Goal: Task Accomplishment & Management: Use online tool/utility

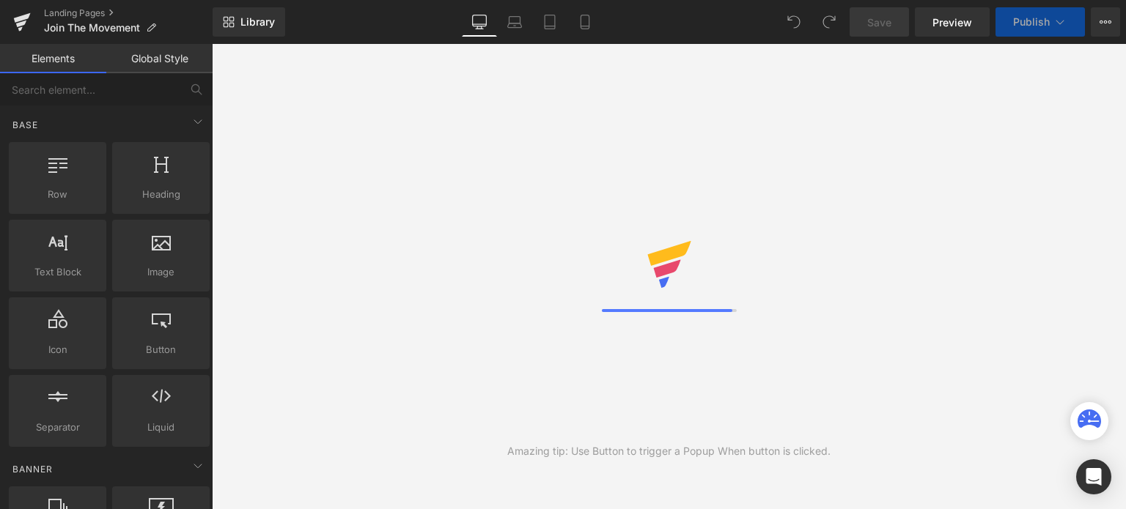
select select "[GEOGRAPHIC_DATA]"
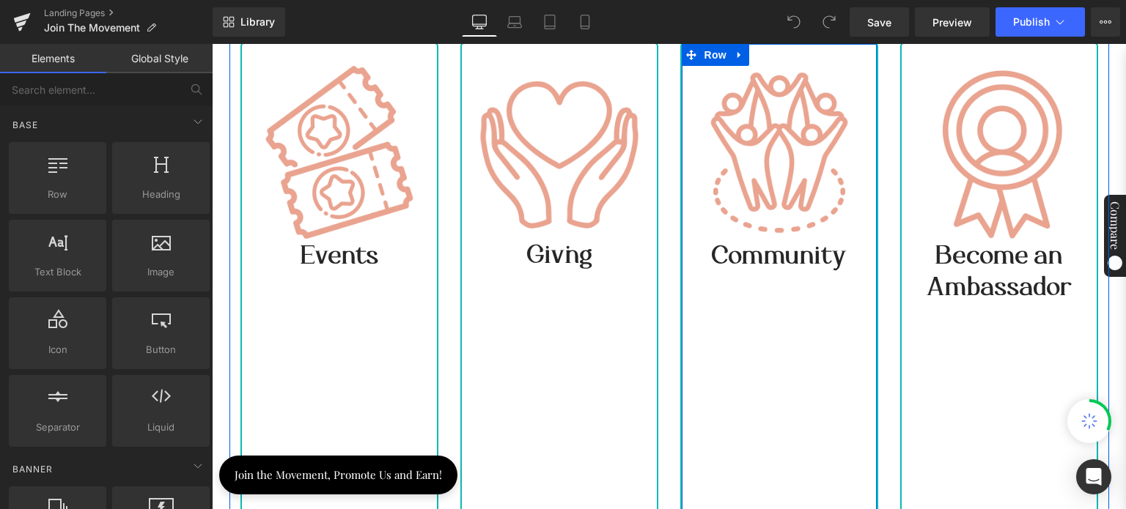
scroll to position [879, 0]
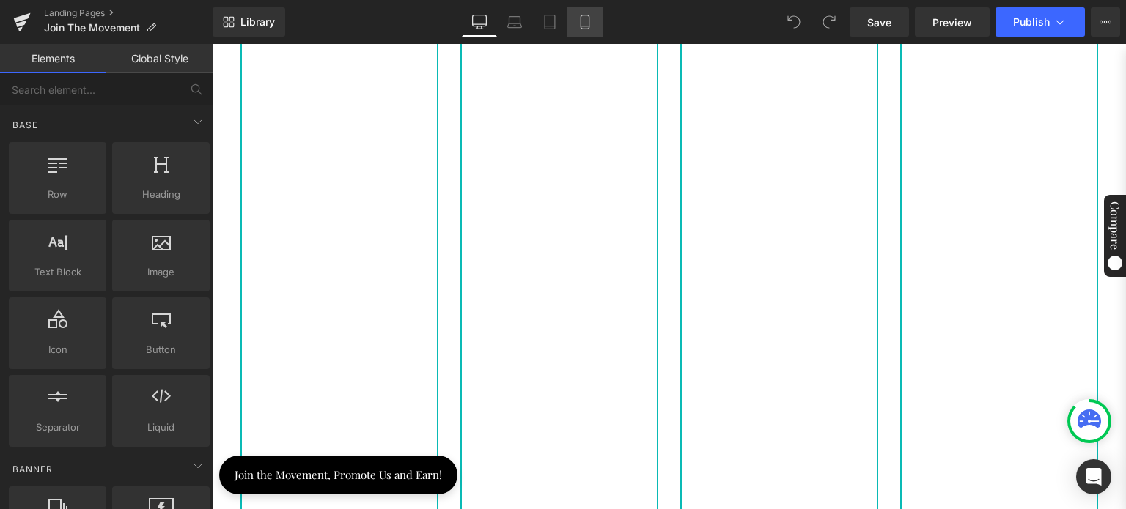
click at [581, 20] on icon at bounding box center [584, 22] width 15 height 15
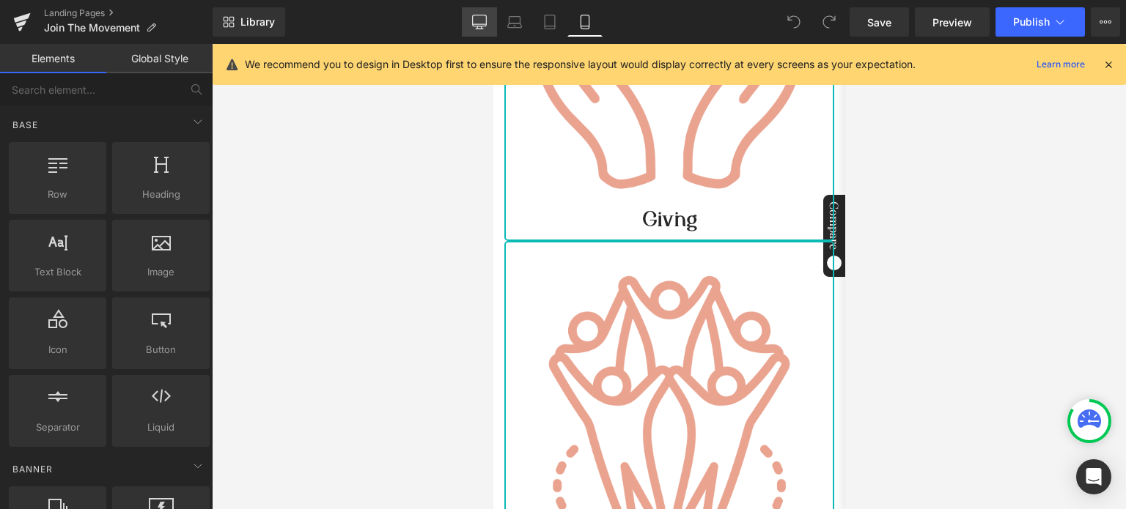
click at [475, 20] on icon at bounding box center [479, 22] width 15 height 15
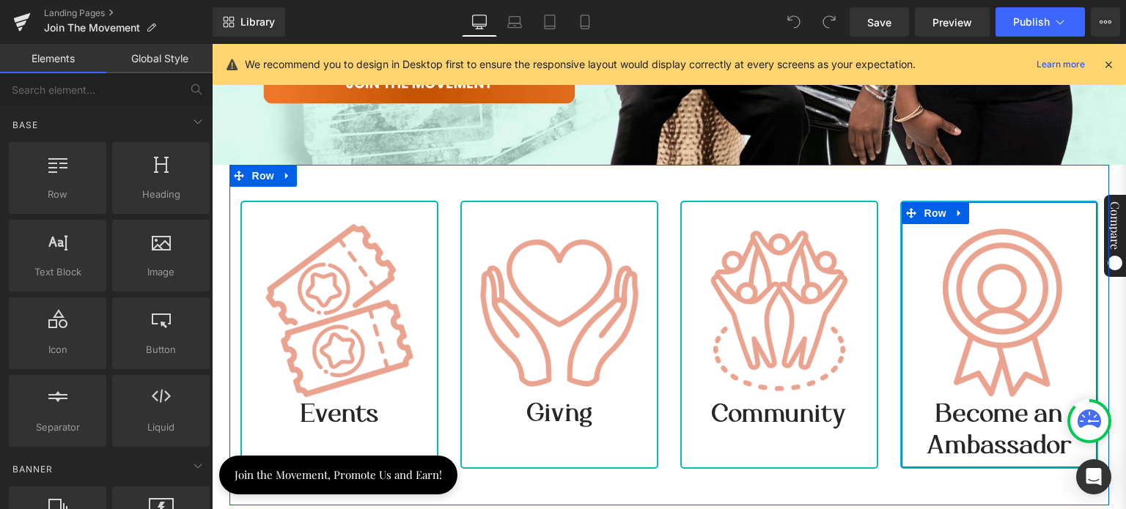
scroll to position [558, 0]
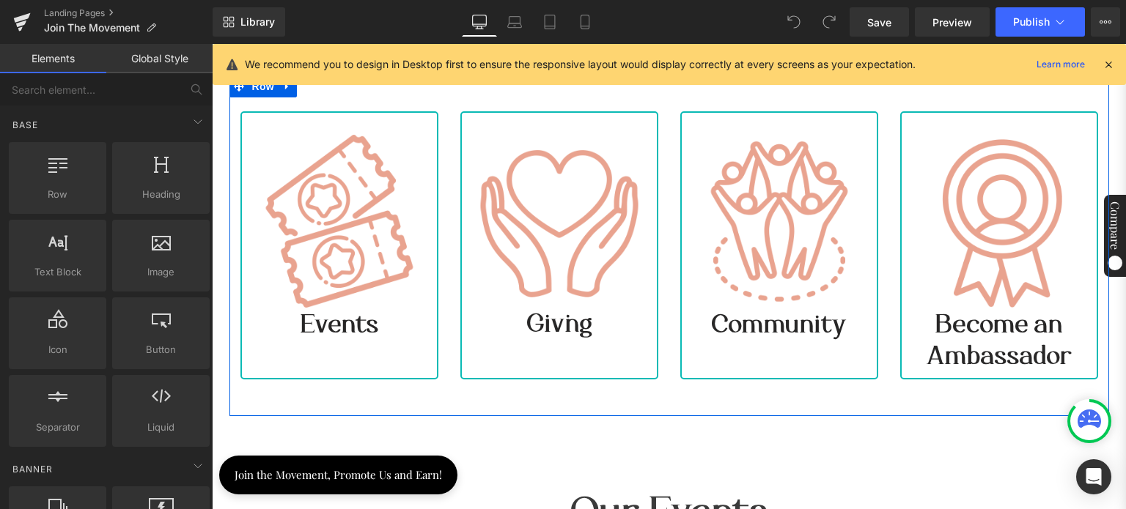
click at [937, 340] on span "Become an Ambassador" at bounding box center [998, 339] width 145 height 63
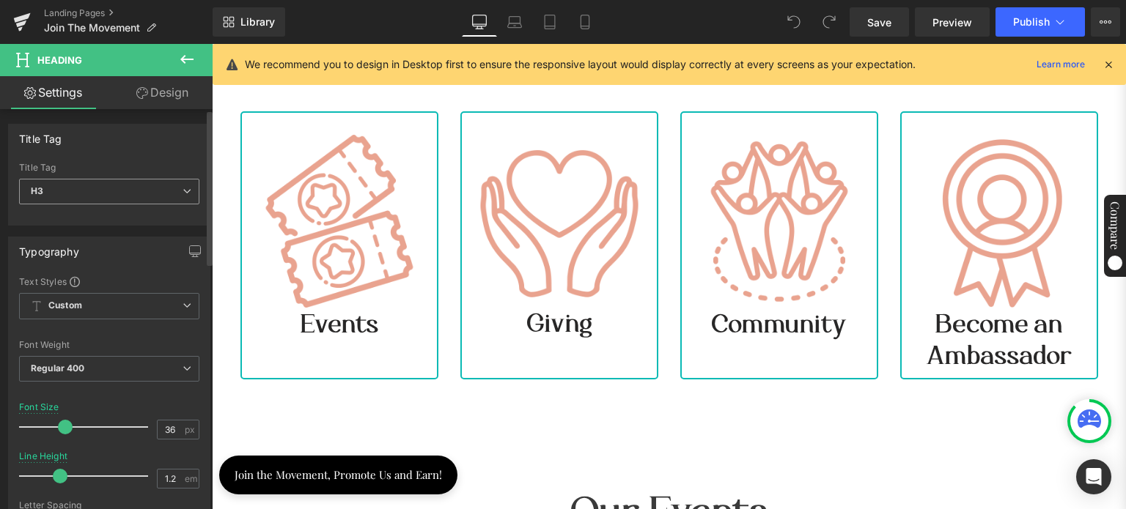
click at [117, 189] on span "H3" at bounding box center [109, 192] width 180 height 26
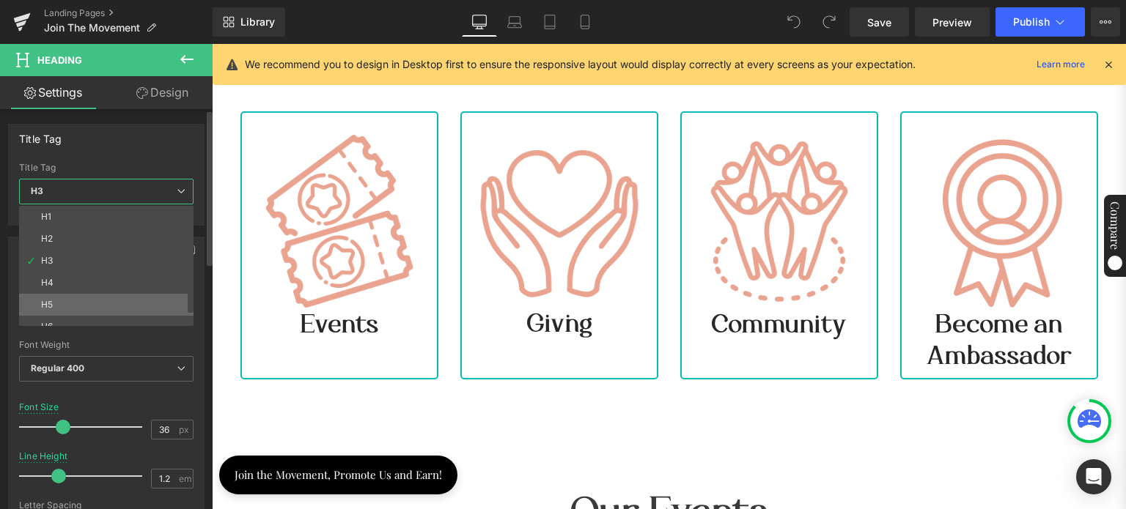
click at [59, 307] on li "H5" at bounding box center [109, 305] width 181 height 22
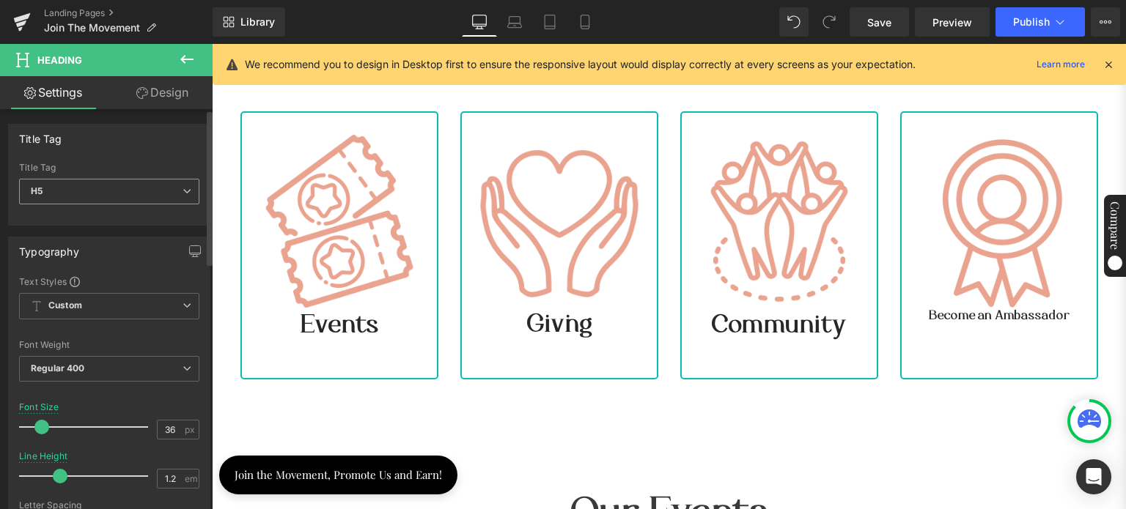
click at [84, 187] on span "H5" at bounding box center [109, 192] width 180 height 26
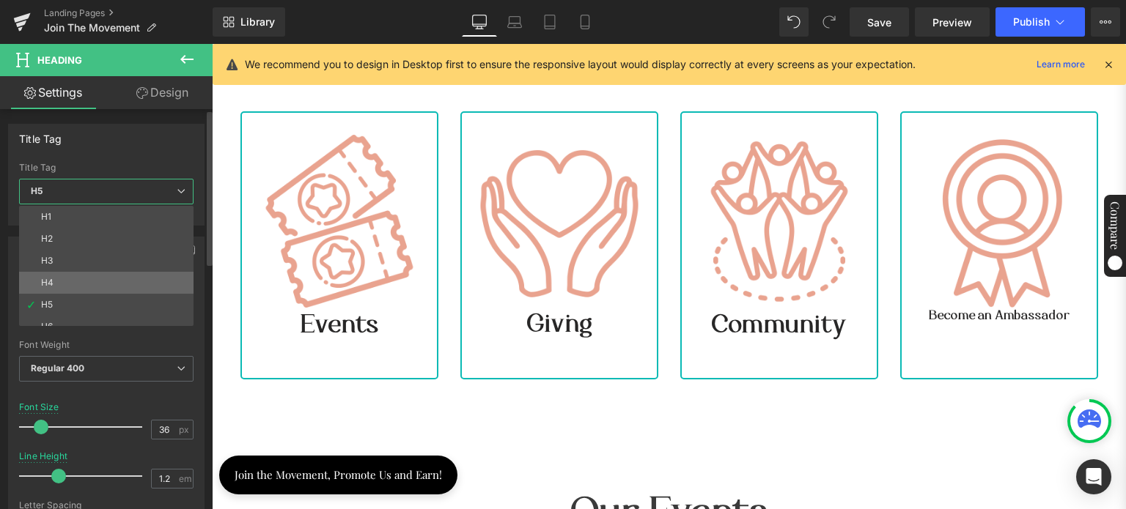
click at [63, 273] on li "H4" at bounding box center [109, 283] width 181 height 22
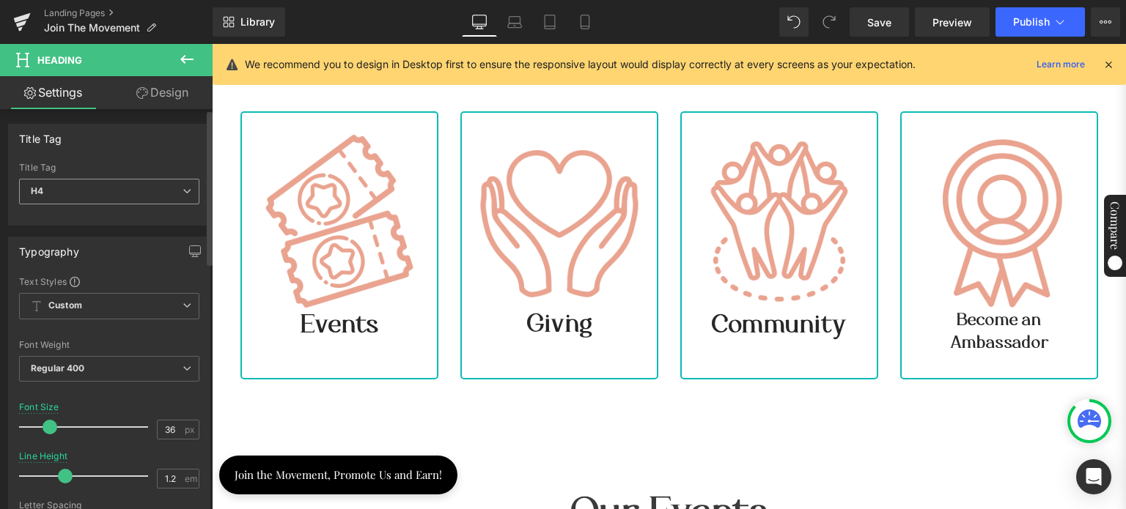
click at [81, 189] on span "H4" at bounding box center [109, 192] width 180 height 26
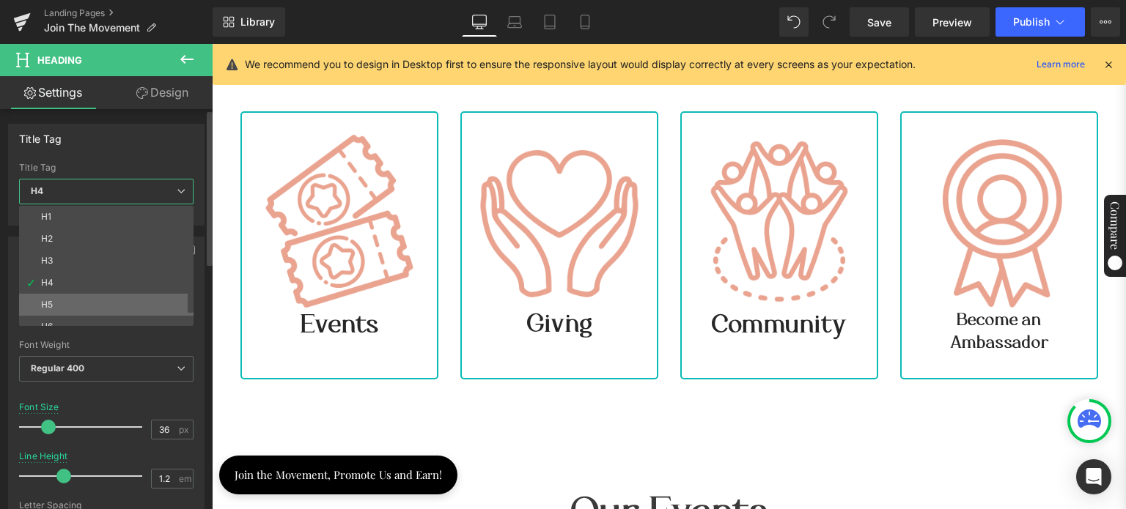
click at [54, 303] on li "H5" at bounding box center [109, 305] width 181 height 22
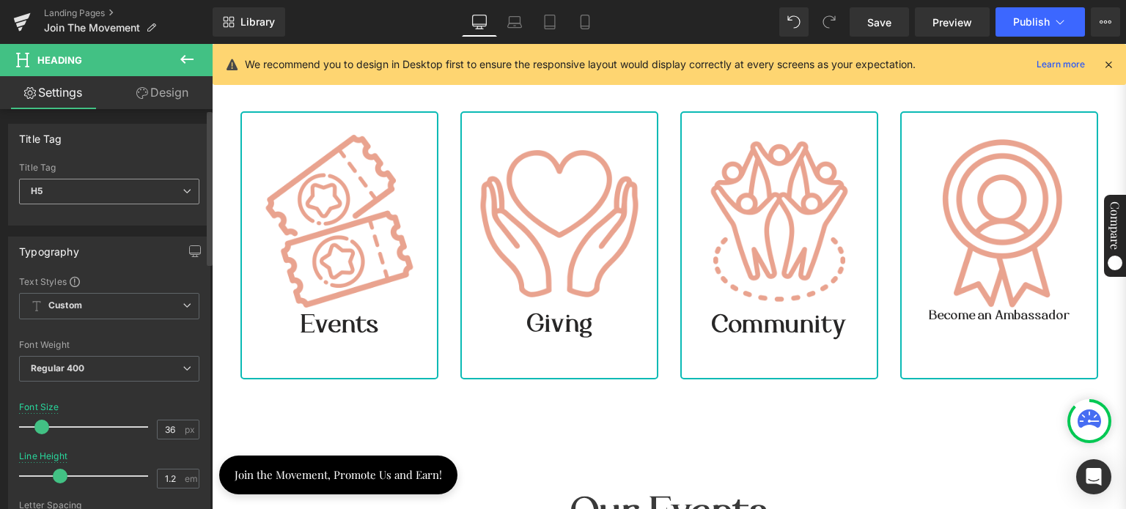
click at [53, 180] on span "H5" at bounding box center [109, 192] width 180 height 26
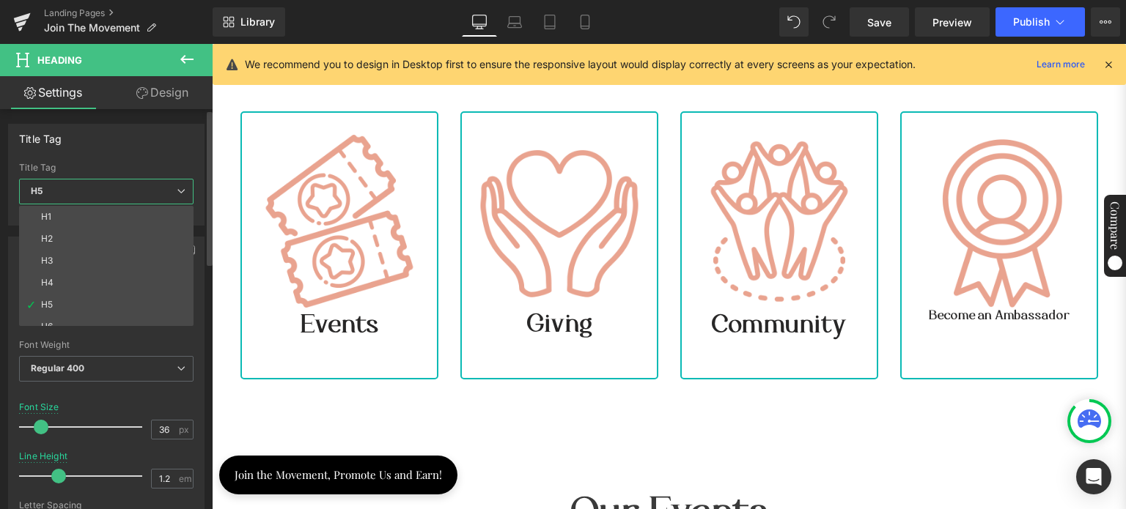
click at [75, 186] on span "H5" at bounding box center [106, 192] width 174 height 26
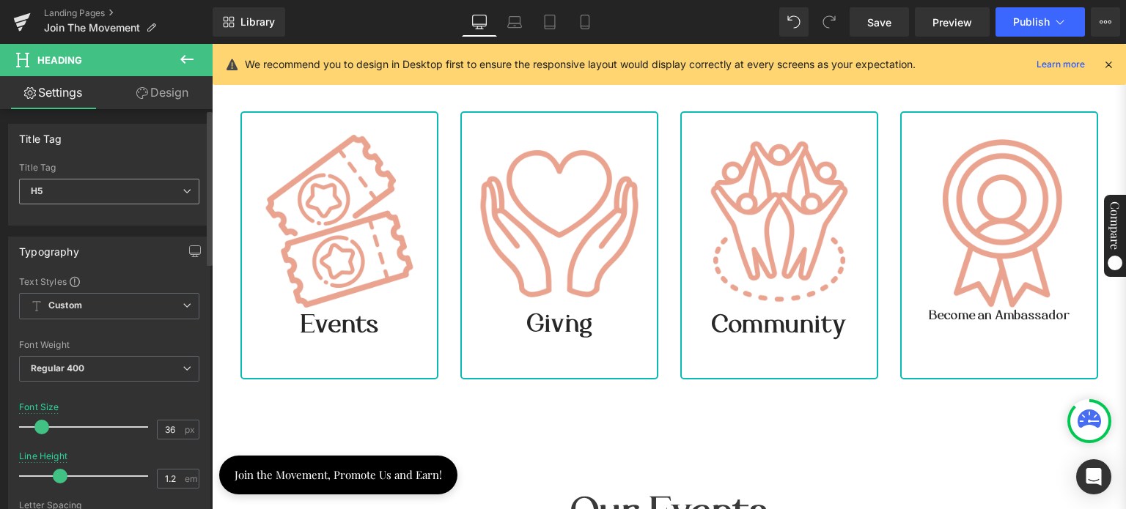
click at [76, 191] on span "H5" at bounding box center [109, 192] width 180 height 26
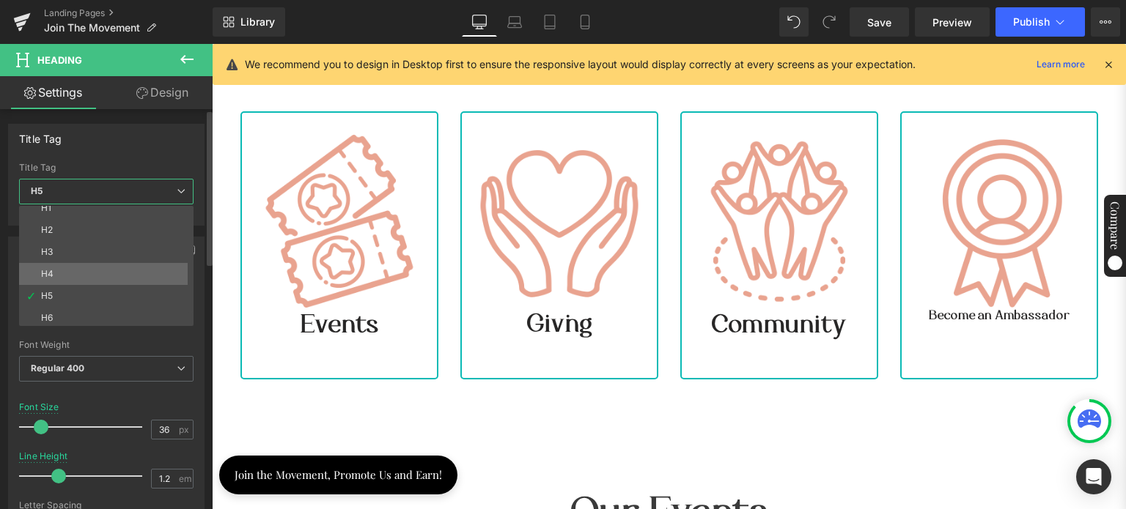
scroll to position [12, 0]
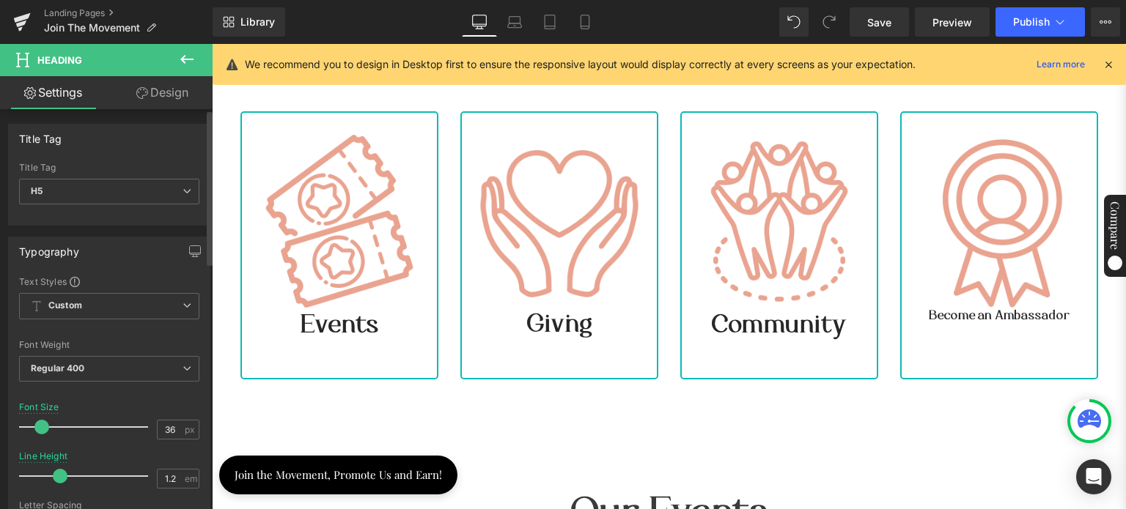
click at [119, 166] on div "Title Tag" at bounding box center [109, 168] width 180 height 10
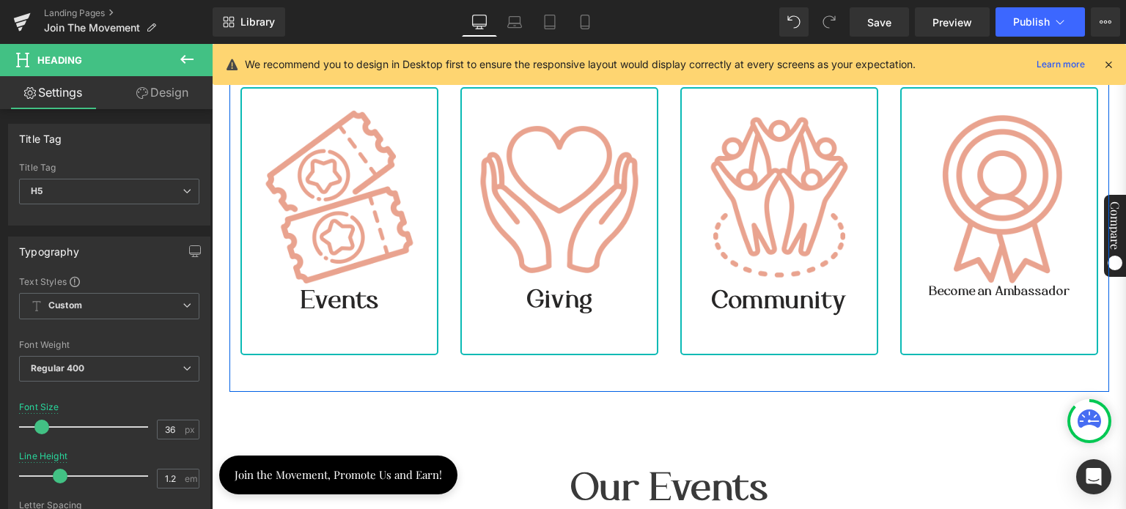
scroll to position [558, 0]
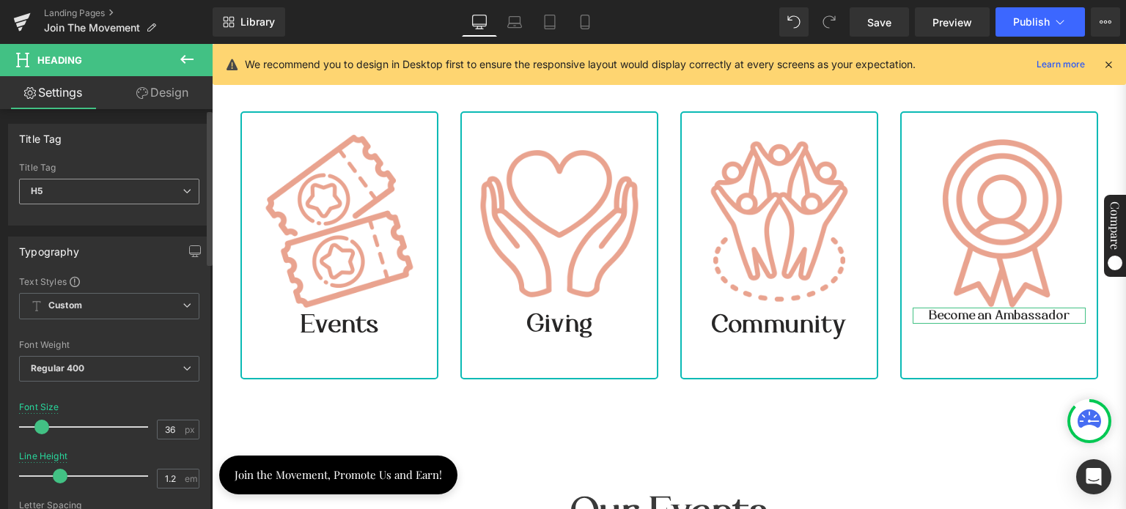
click at [96, 191] on span "H5" at bounding box center [109, 192] width 180 height 26
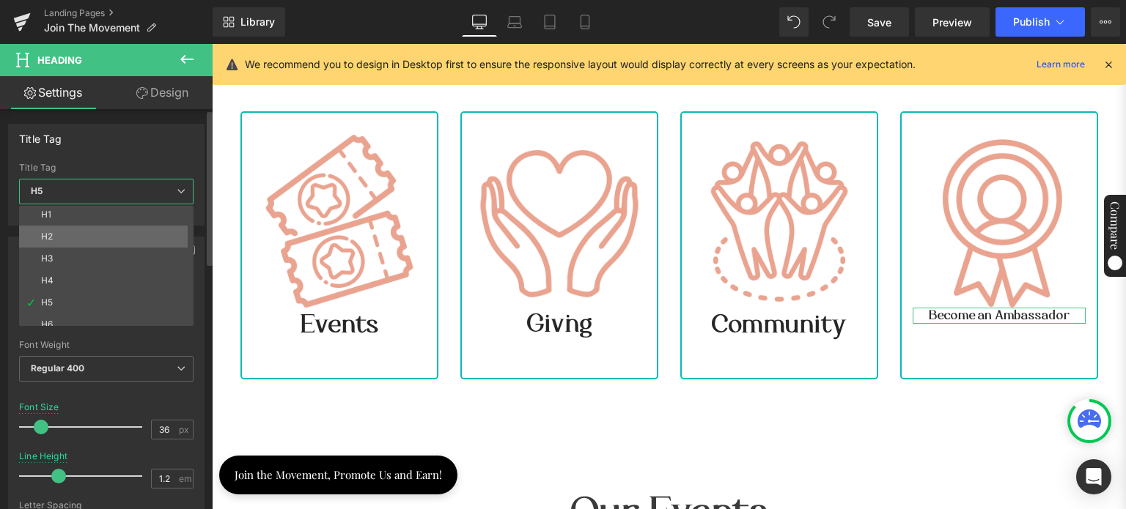
scroll to position [0, 0]
click at [59, 221] on li "H1" at bounding box center [109, 217] width 181 height 22
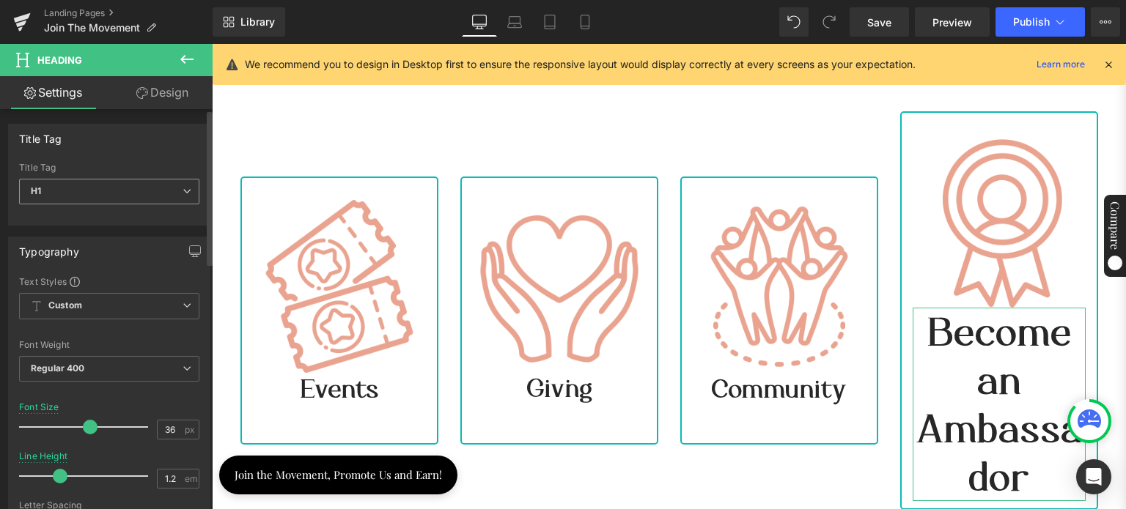
click at [97, 194] on span "H1" at bounding box center [109, 192] width 180 height 26
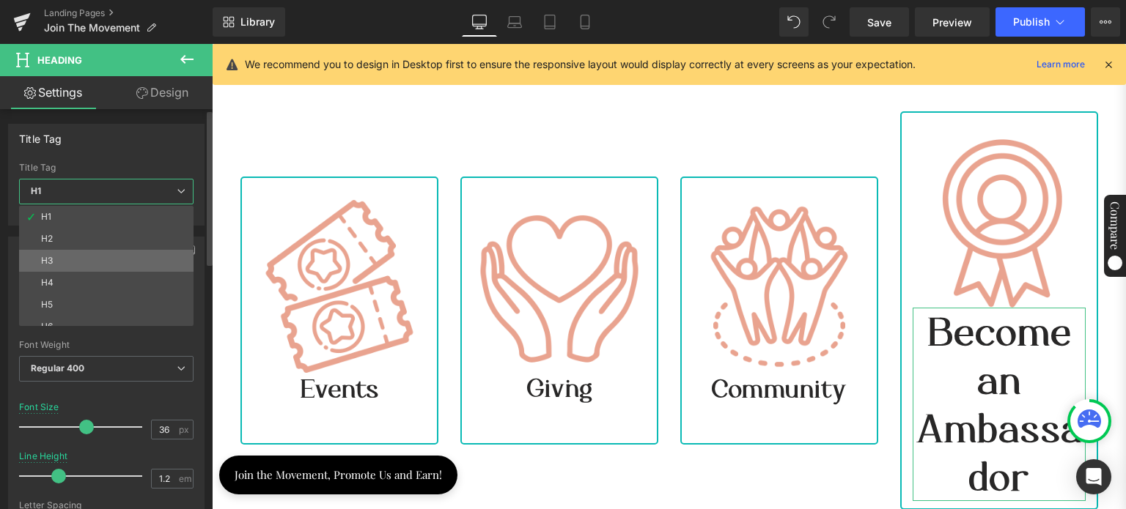
click at [77, 258] on li "H3" at bounding box center [109, 261] width 181 height 22
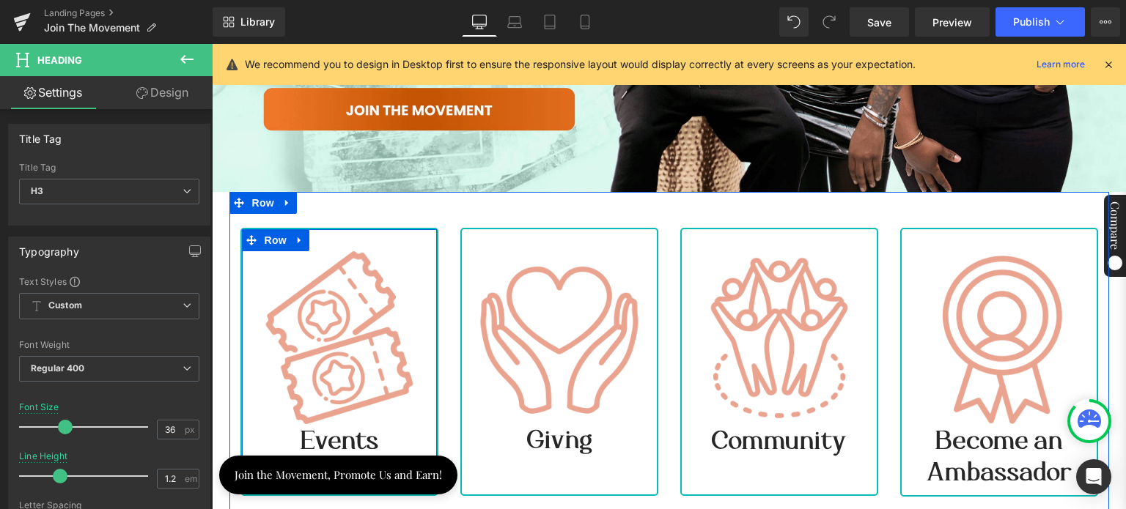
scroll to position [411, 0]
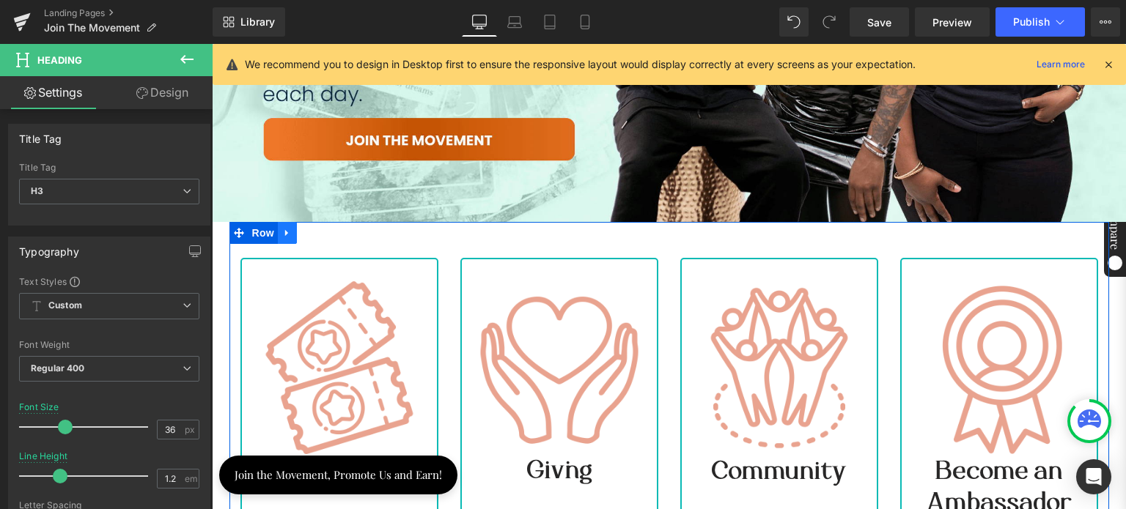
click at [282, 228] on icon at bounding box center [287, 233] width 10 height 11
click at [422, 237] on div "Image Events Heading Row Image Giving Heading Row Image Community Heading Row I…" at bounding box center [668, 392] width 879 height 341
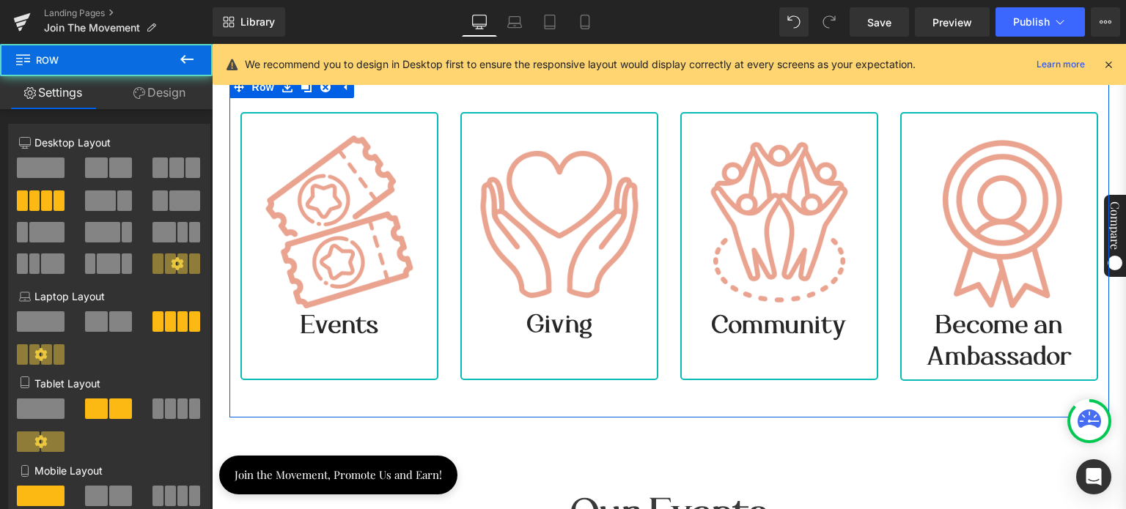
scroll to position [558, 0]
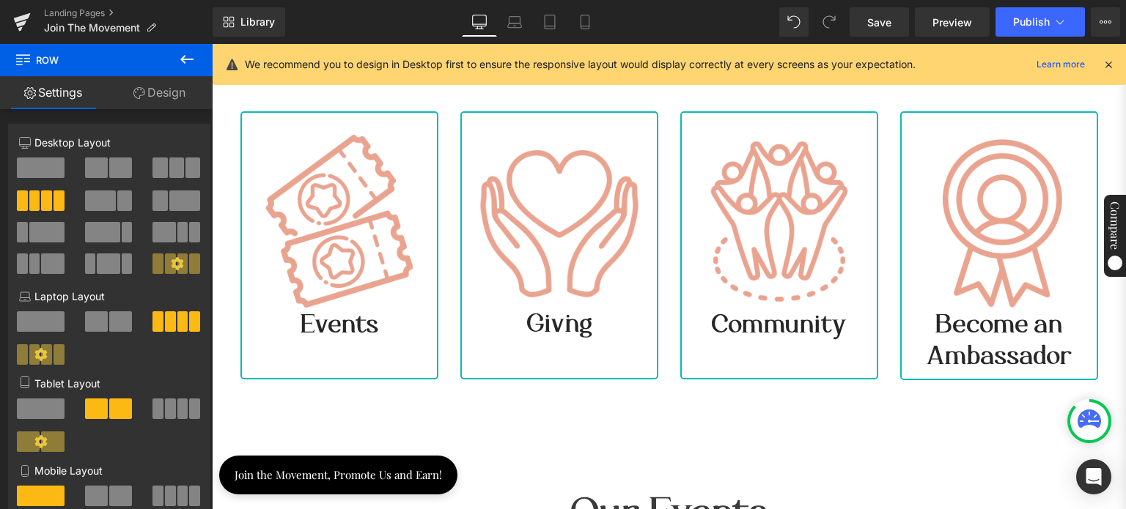
click at [181, 57] on icon at bounding box center [187, 60] width 18 height 18
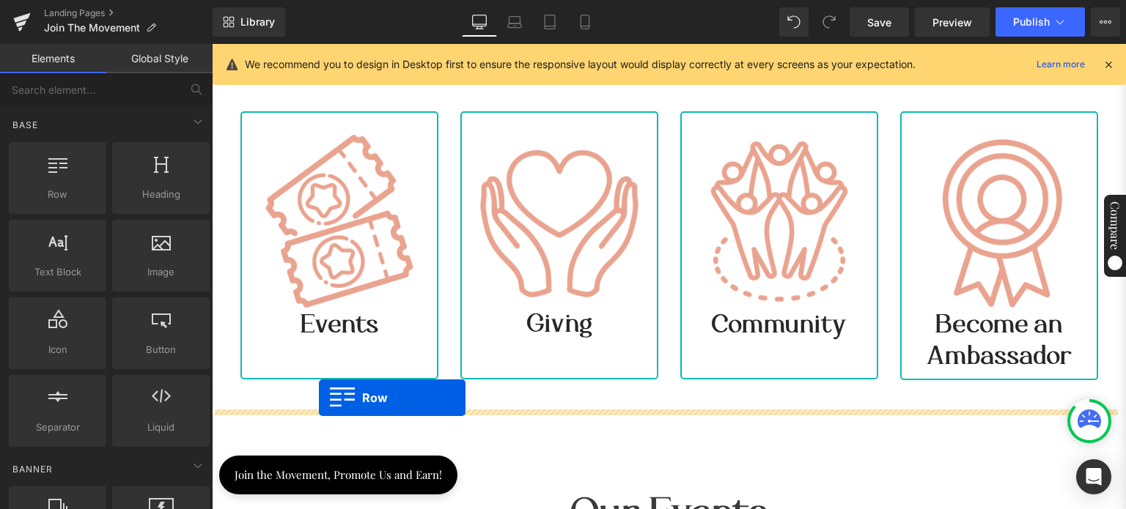
drag, startPoint x: 273, startPoint y: 218, endPoint x: 319, endPoint y: 398, distance: 185.2
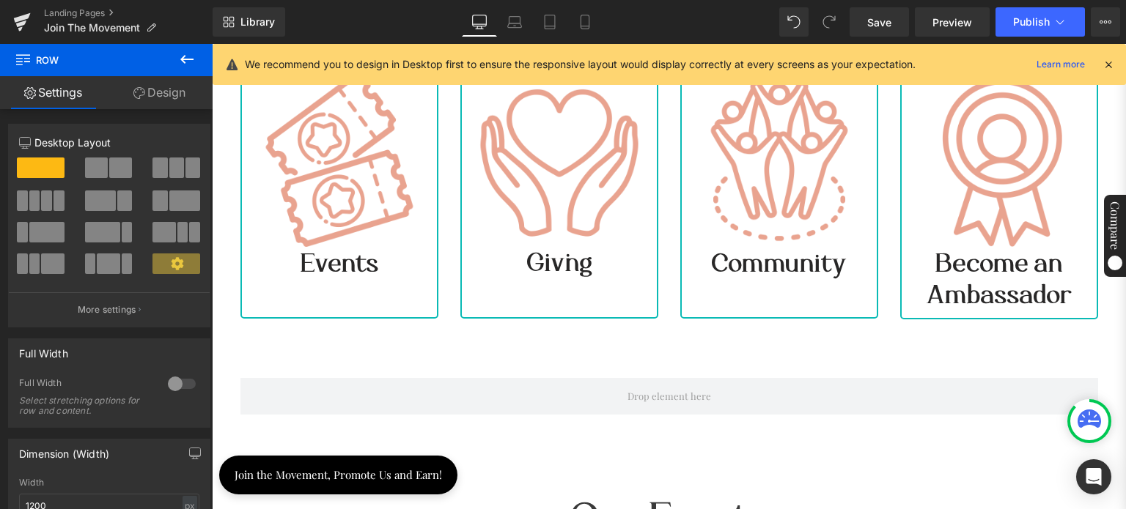
scroll to position [704, 0]
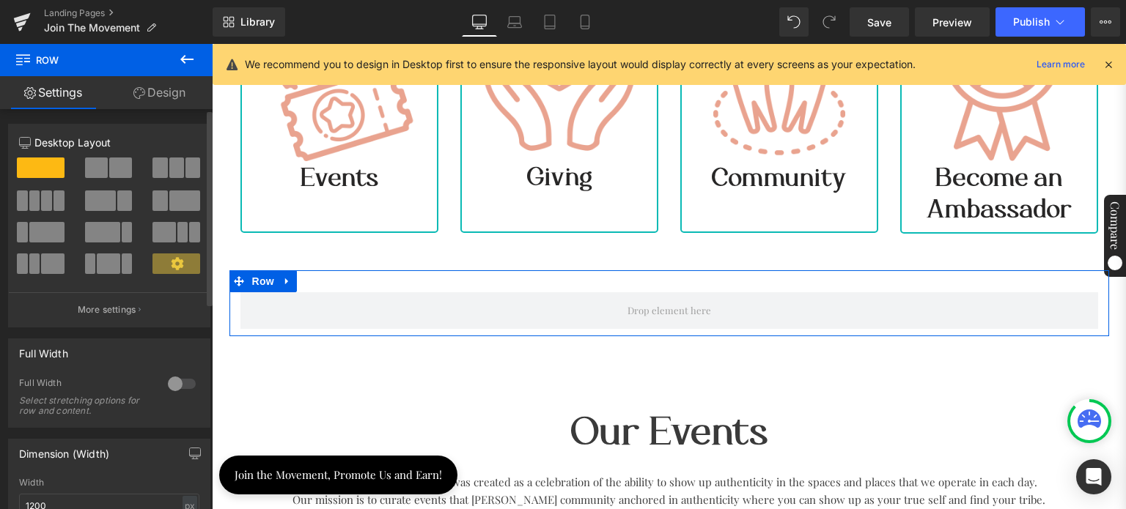
click at [47, 207] on span at bounding box center [46, 201] width 11 height 21
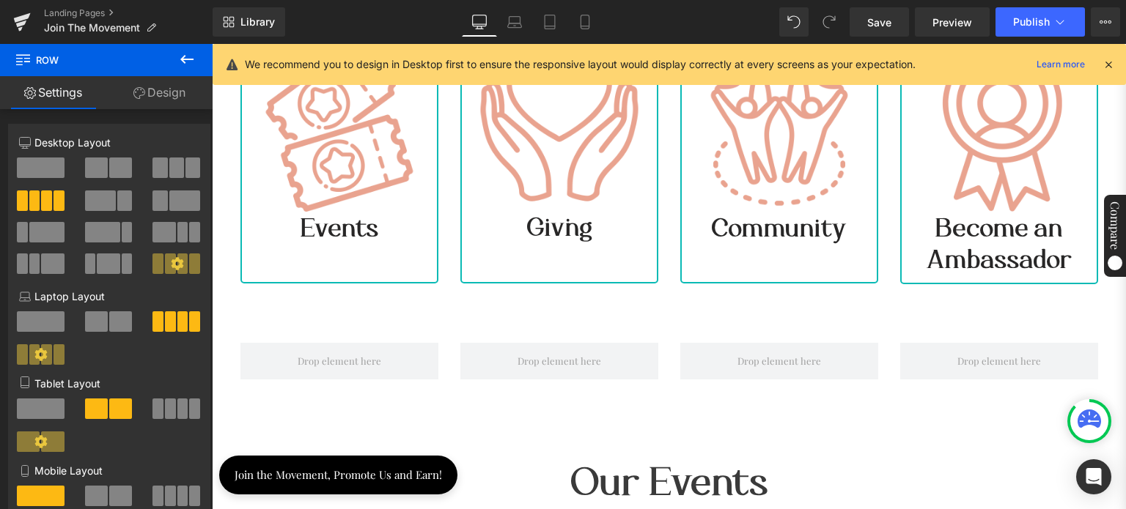
scroll to position [631, 0]
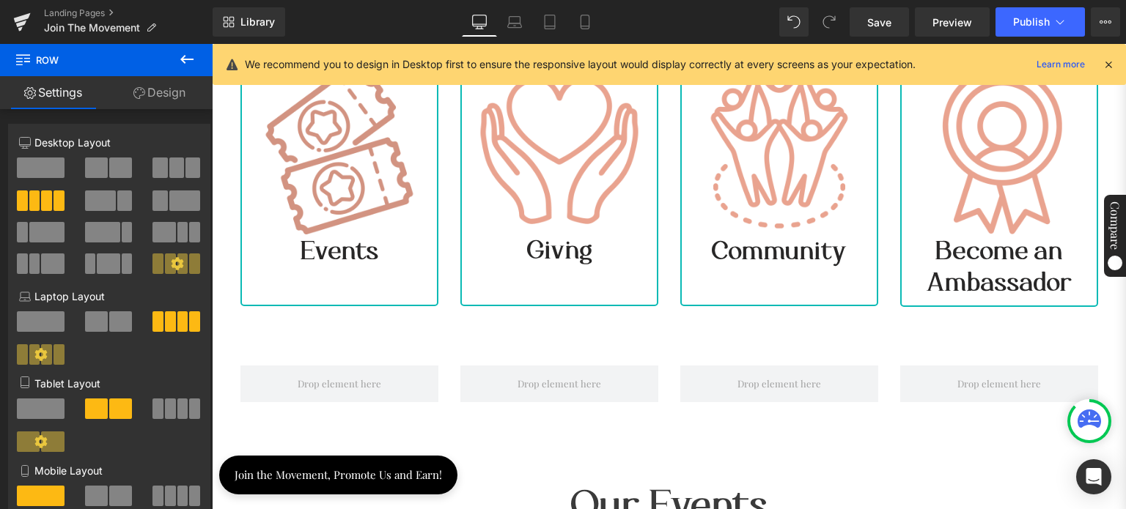
click at [305, 117] on img at bounding box center [339, 148] width 173 height 173
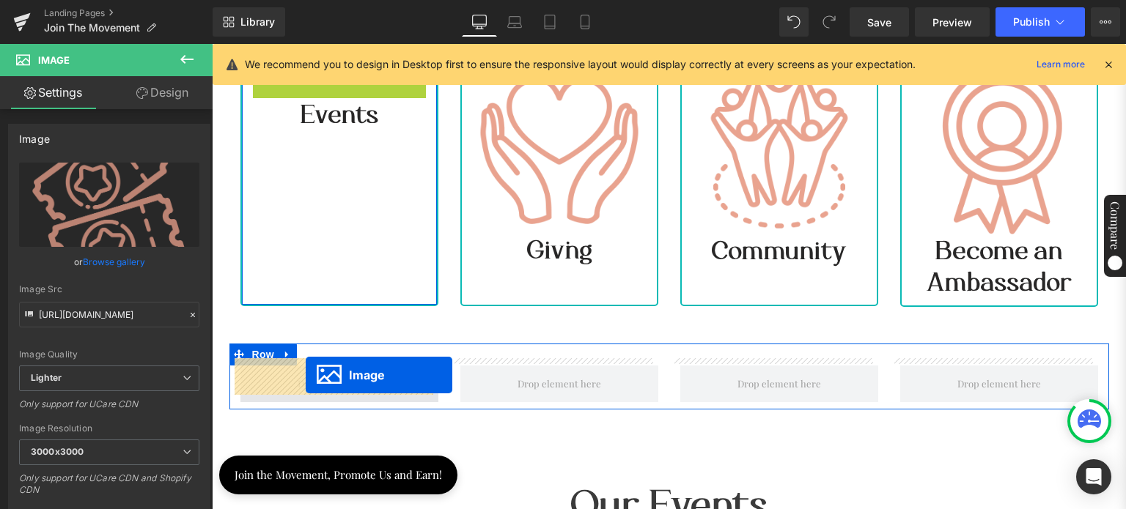
drag, startPoint x: 309, startPoint y: 138, endPoint x: 306, endPoint y: 376, distance: 238.2
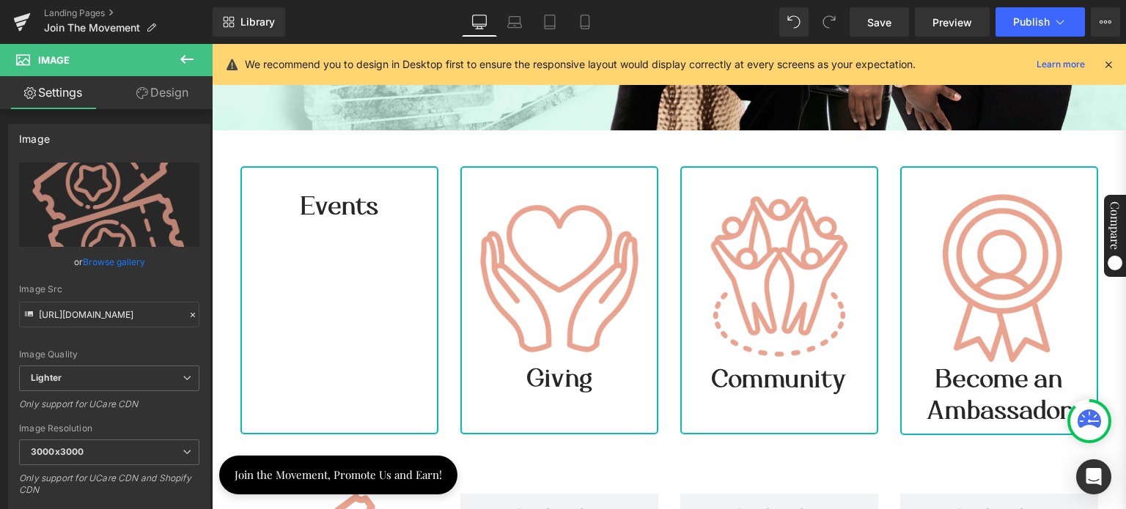
scroll to position [411, 0]
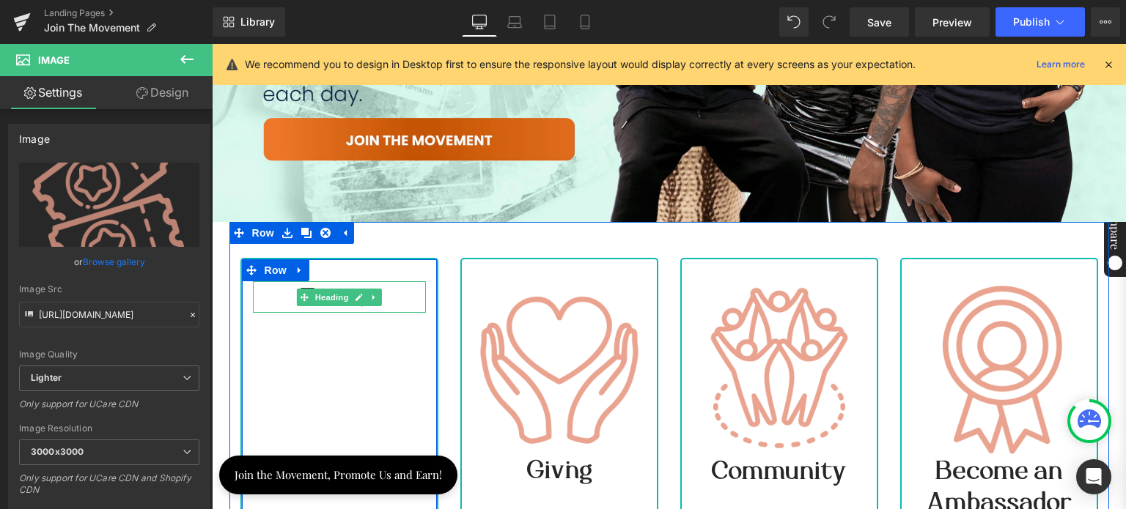
click at [408, 284] on h3 "Events" at bounding box center [339, 297] width 173 height 32
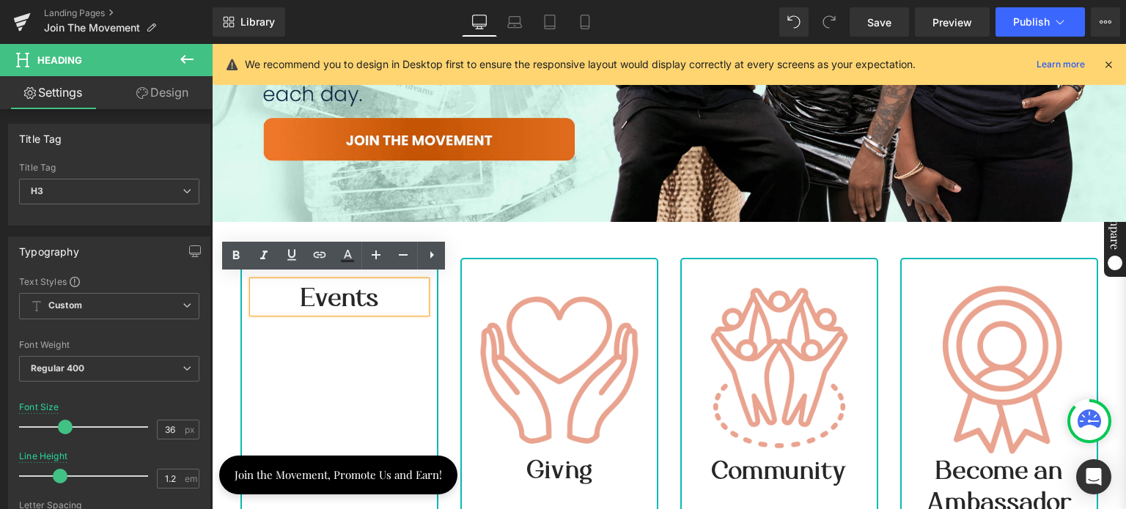
click at [284, 288] on h3 "Events" at bounding box center [339, 297] width 173 height 32
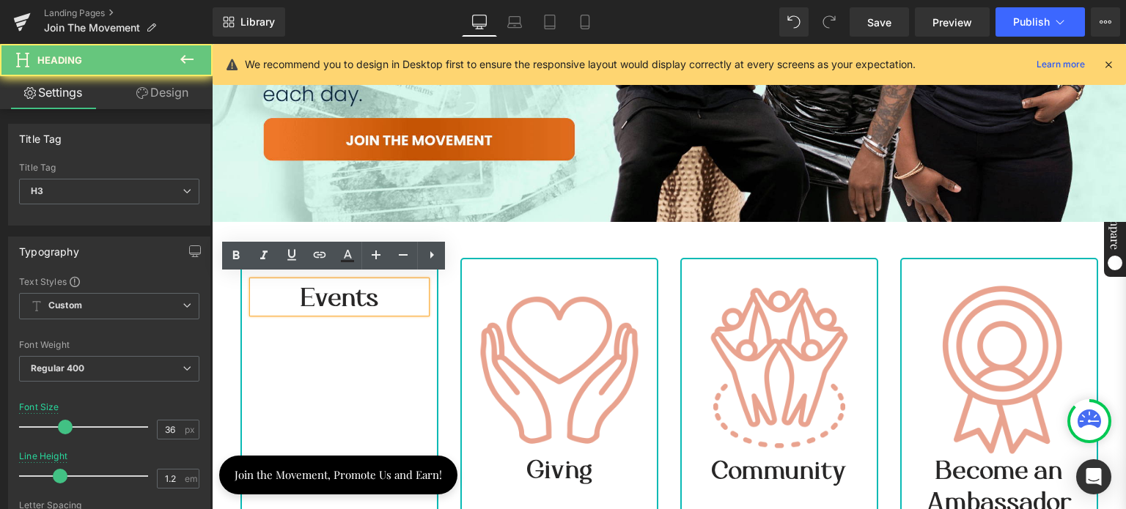
click at [334, 295] on span "Events" at bounding box center [338, 297] width 77 height 32
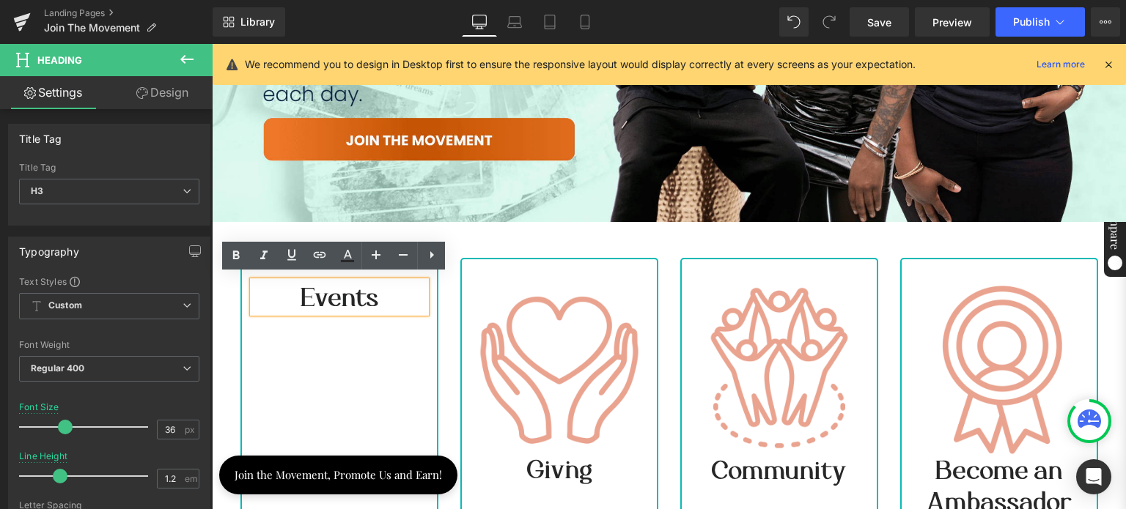
click at [366, 333] on div "Events Heading Row" at bounding box center [339, 392] width 198 height 268
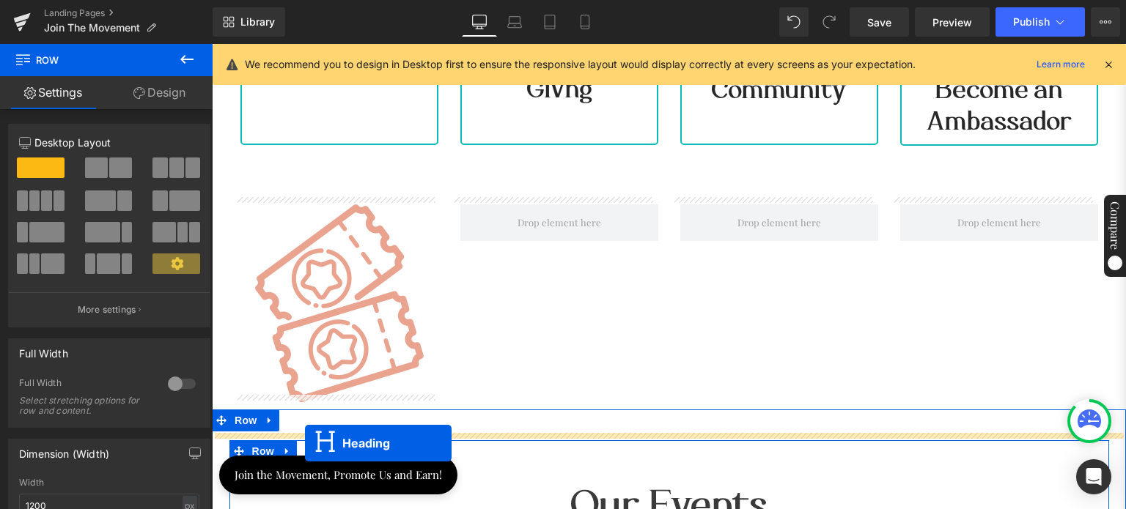
scroll to position [822, 0]
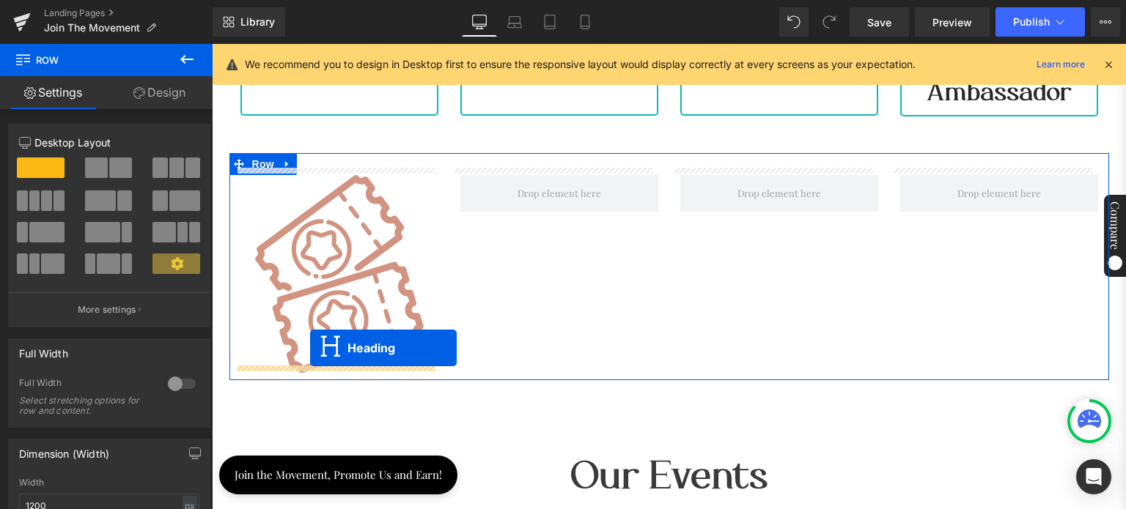
drag, startPoint x: 299, startPoint y: 217, endPoint x: 310, endPoint y: 348, distance: 131.6
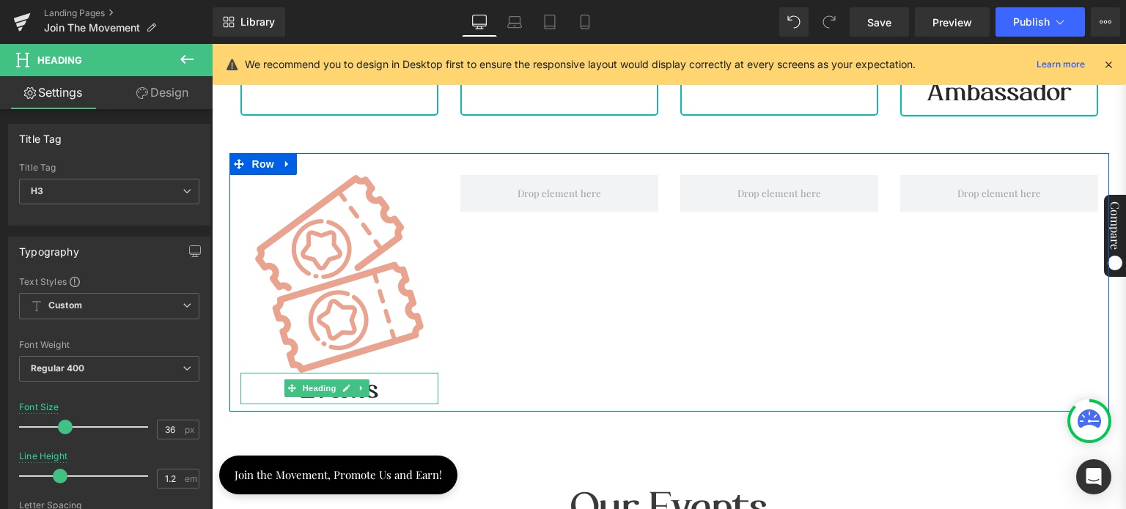
click at [467, 342] on div "Image Events Heading Row" at bounding box center [668, 282] width 879 height 259
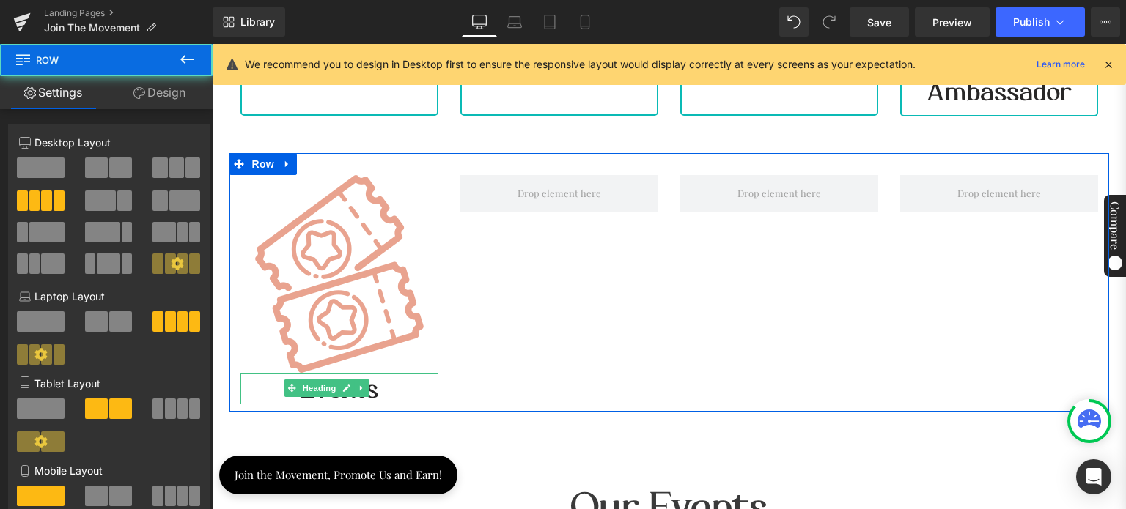
click at [474, 366] on div "Image Events Heading Row" at bounding box center [668, 282] width 879 height 259
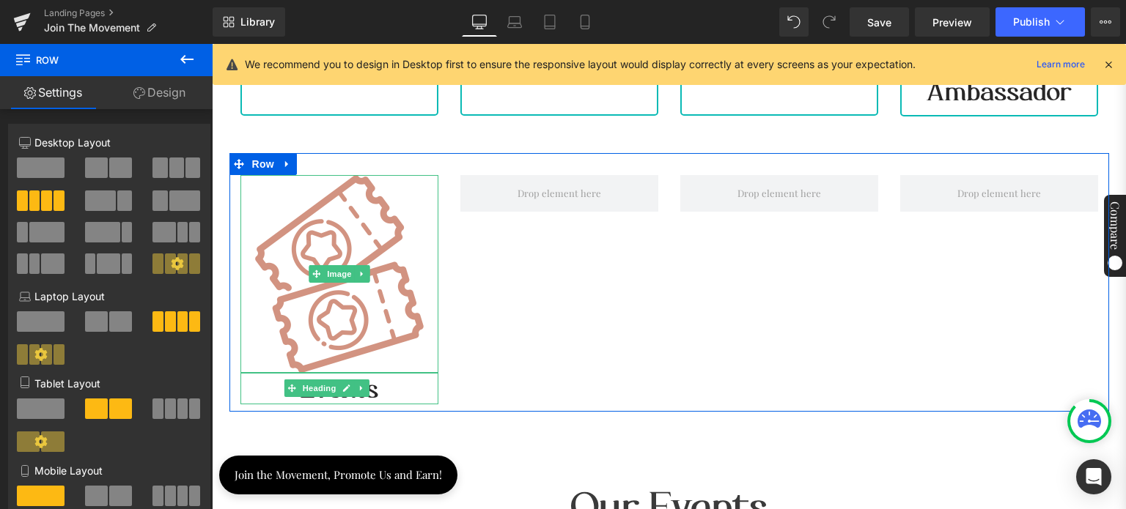
click at [246, 264] on img at bounding box center [339, 274] width 198 height 198
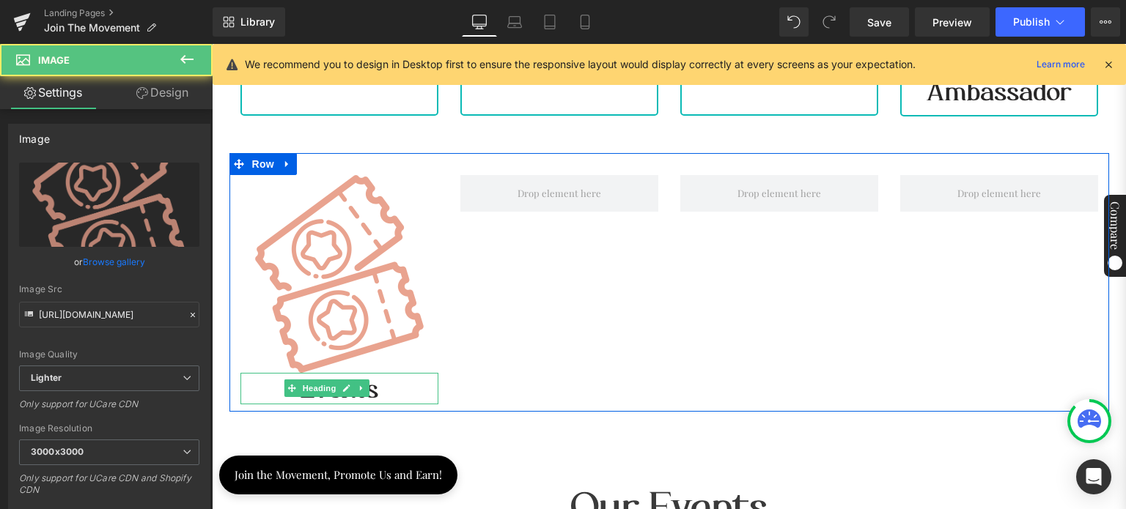
click at [473, 281] on div "Image Events Heading Row" at bounding box center [668, 282] width 879 height 259
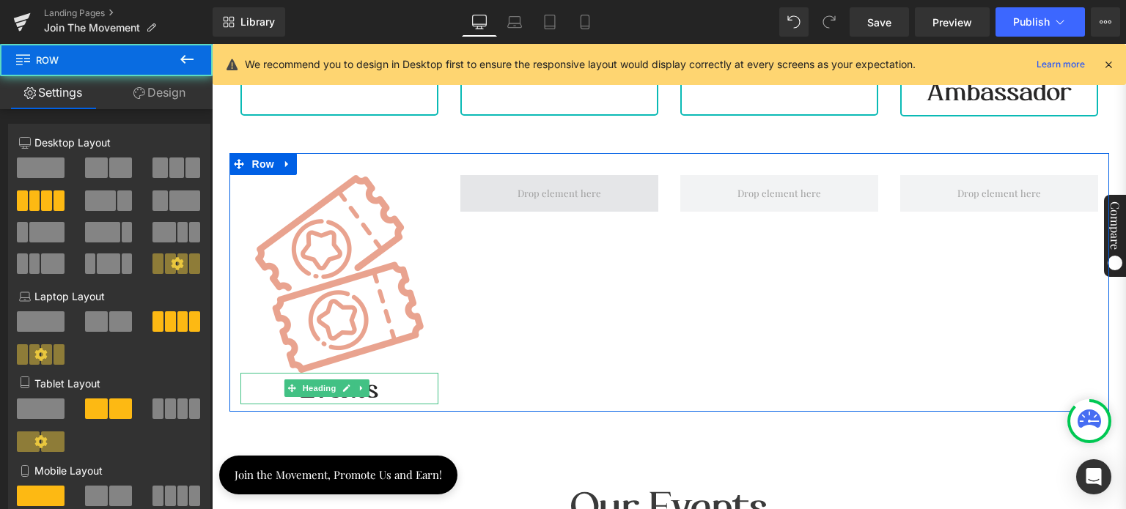
click at [512, 182] on span at bounding box center [559, 193] width 94 height 24
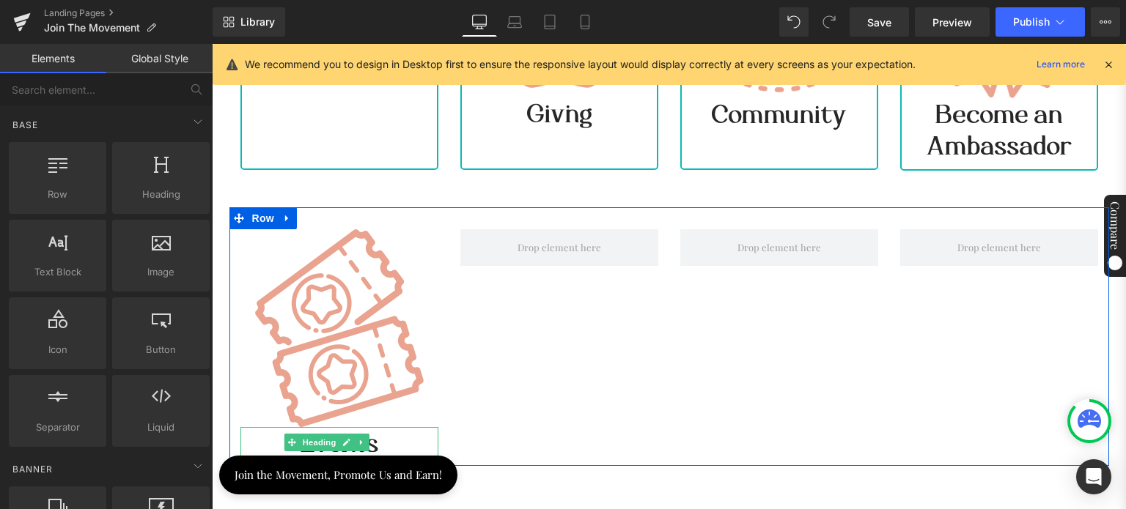
scroll to position [675, 0]
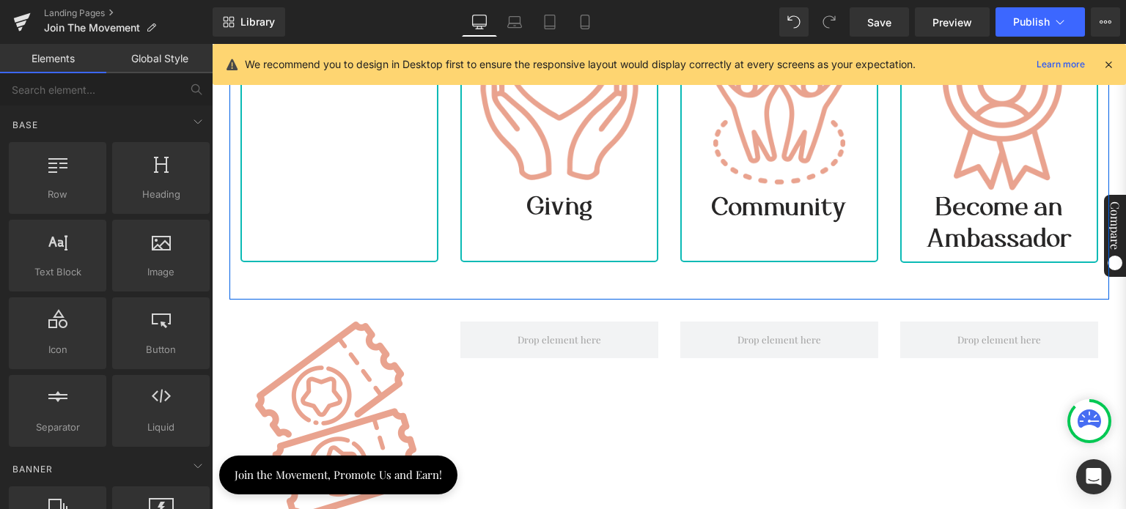
click at [400, 277] on div "Row Image Giving Heading Row Image Community Heading Row Image Become an Ambass…" at bounding box center [668, 128] width 879 height 341
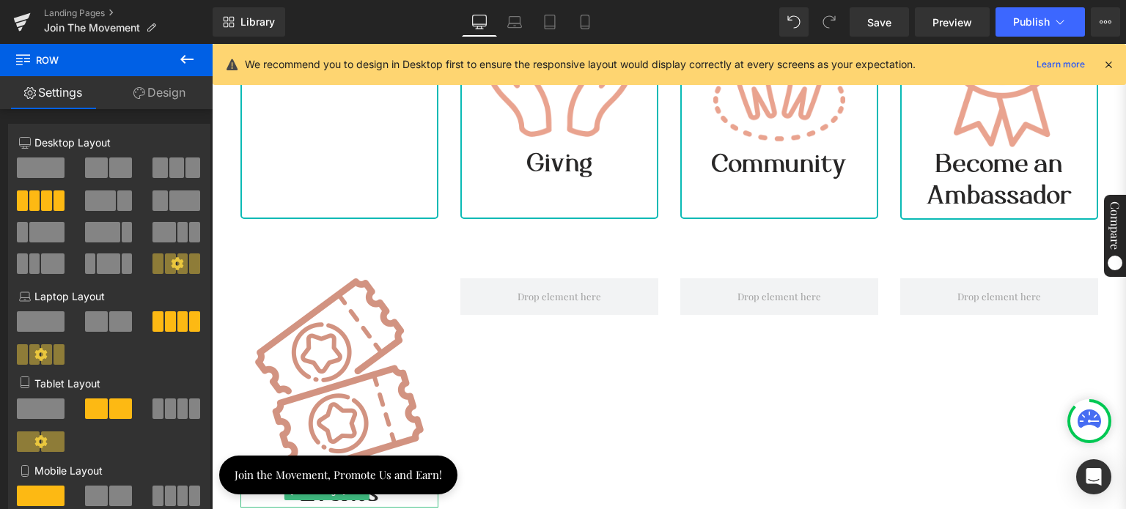
scroll to position [748, 0]
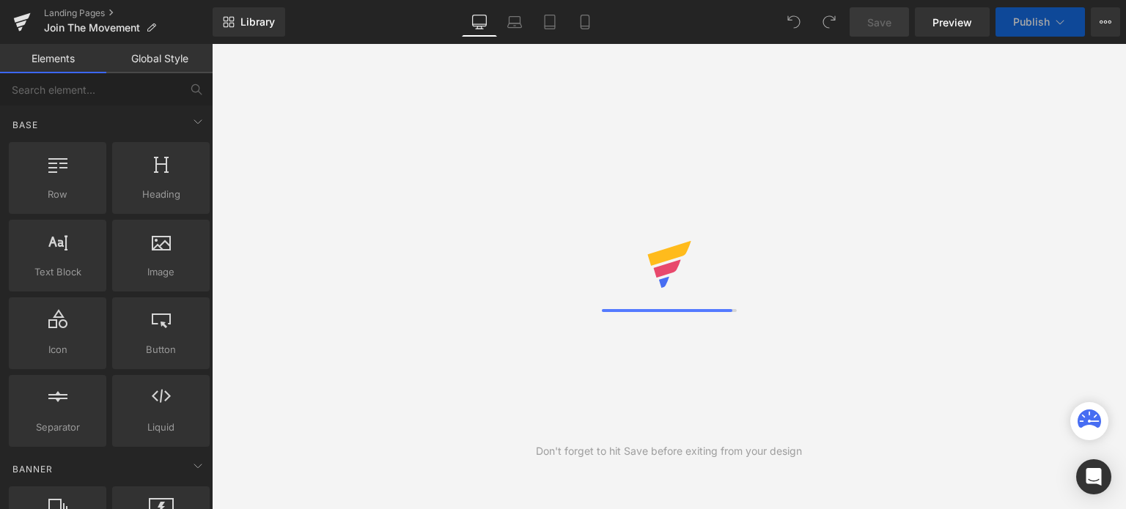
select select "[GEOGRAPHIC_DATA]"
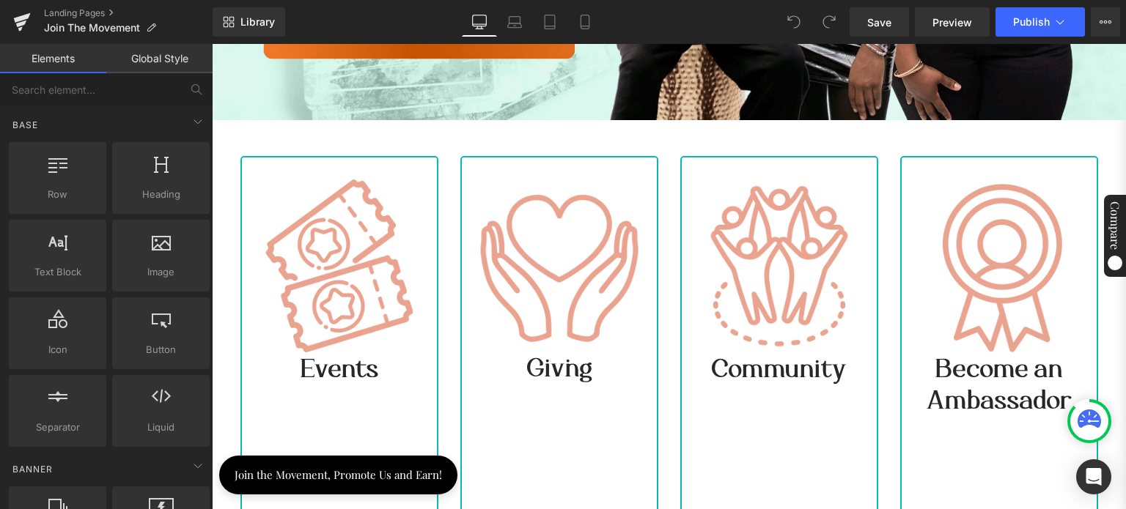
scroll to position [586, 0]
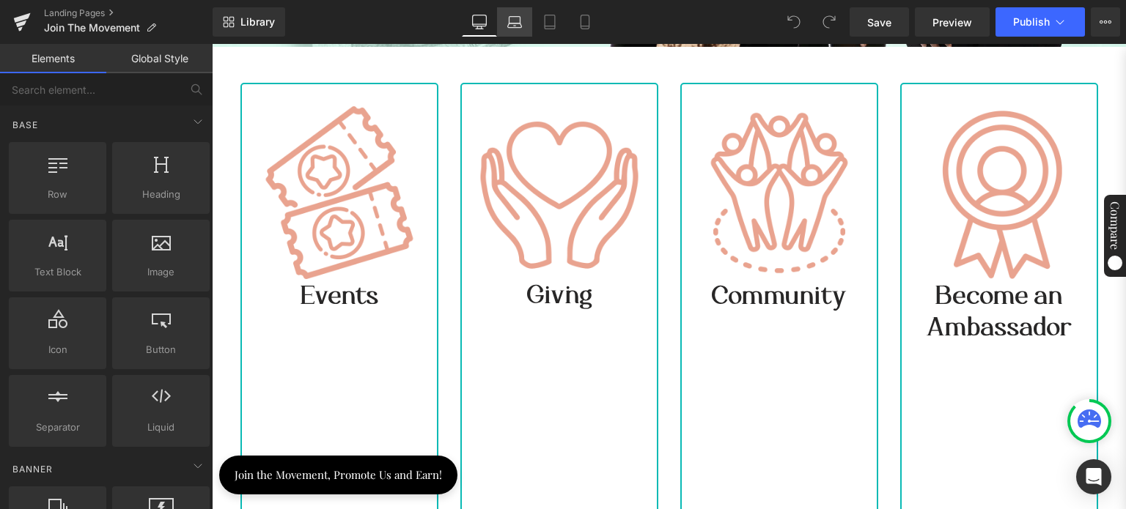
drag, startPoint x: 579, startPoint y: 23, endPoint x: 519, endPoint y: 29, distance: 60.4
click at [579, 23] on icon at bounding box center [584, 22] width 15 height 15
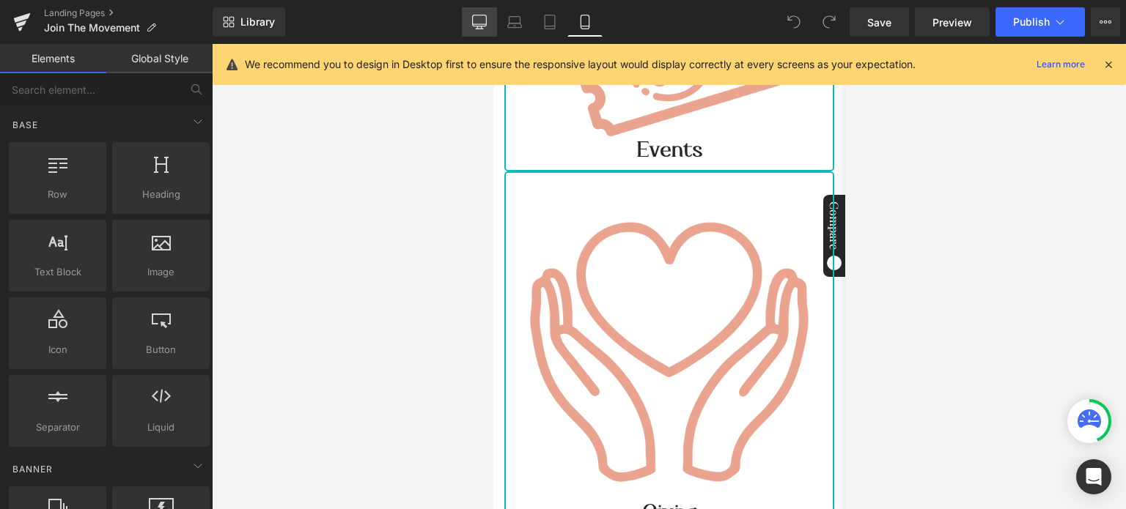
click at [481, 23] on icon at bounding box center [479, 22] width 15 height 15
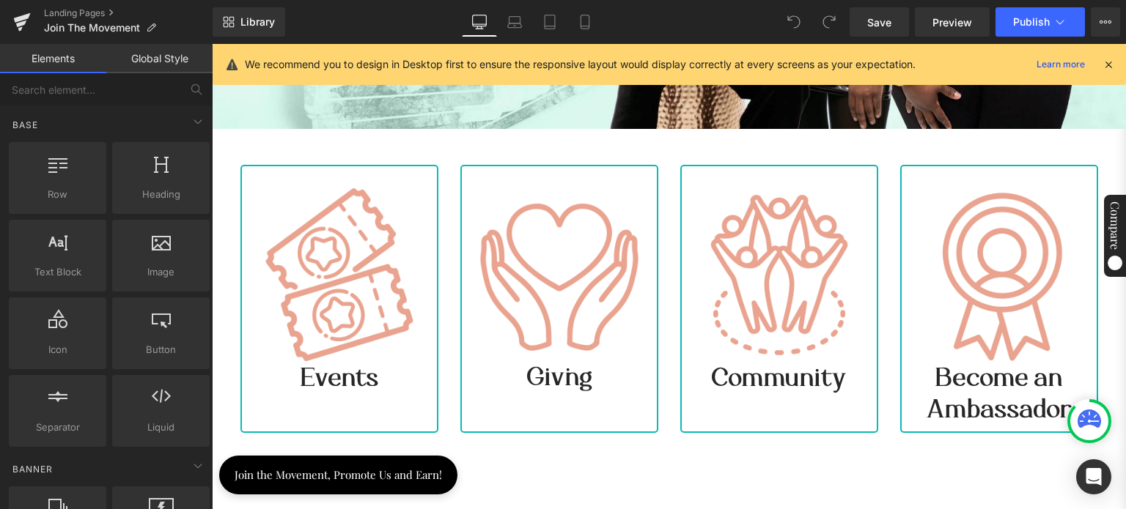
scroll to position [558, 0]
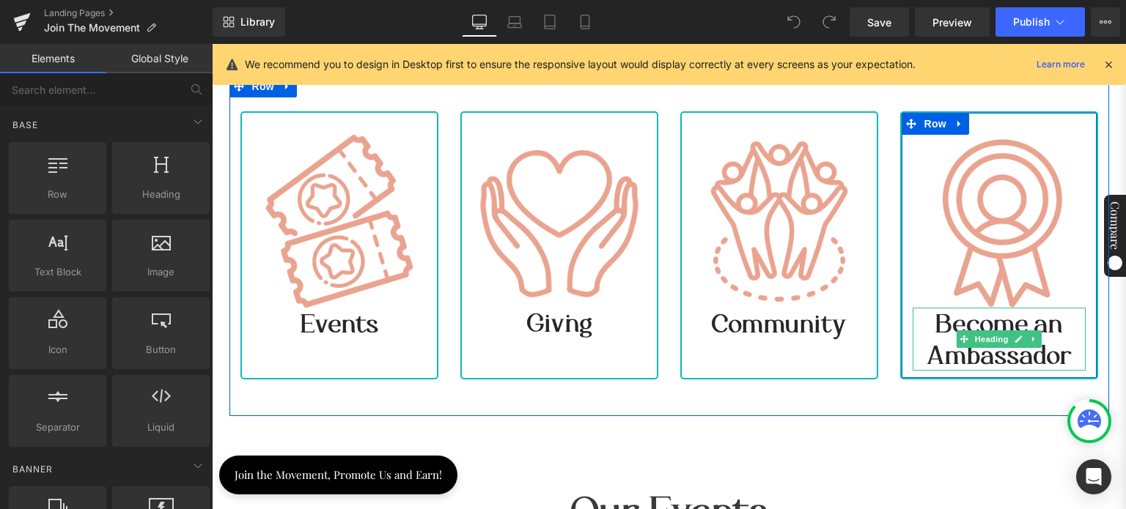
click at [938, 330] on span "Become an Ambassador" at bounding box center [998, 339] width 145 height 63
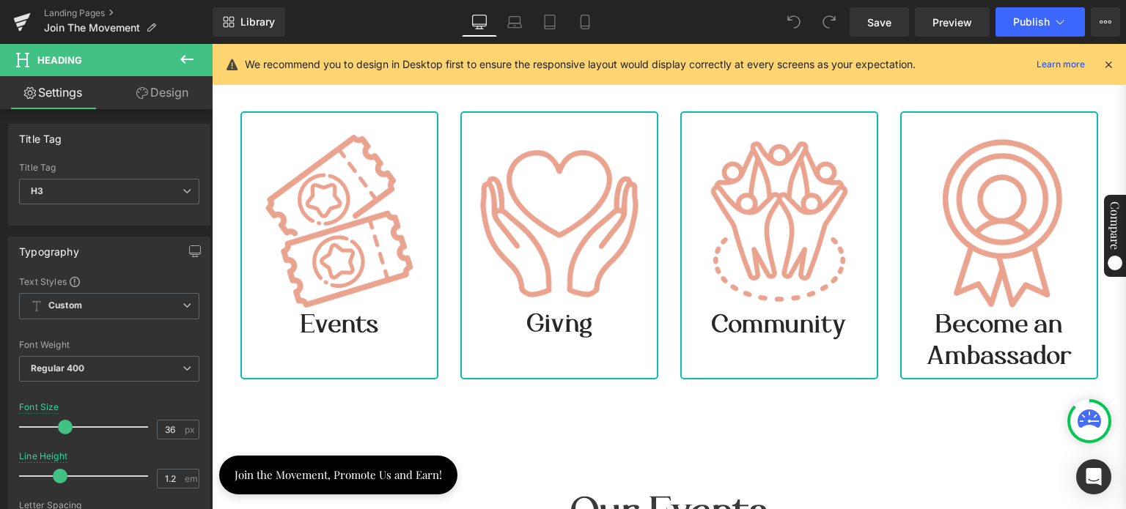
click at [150, 90] on link "Design" at bounding box center [162, 92] width 106 height 33
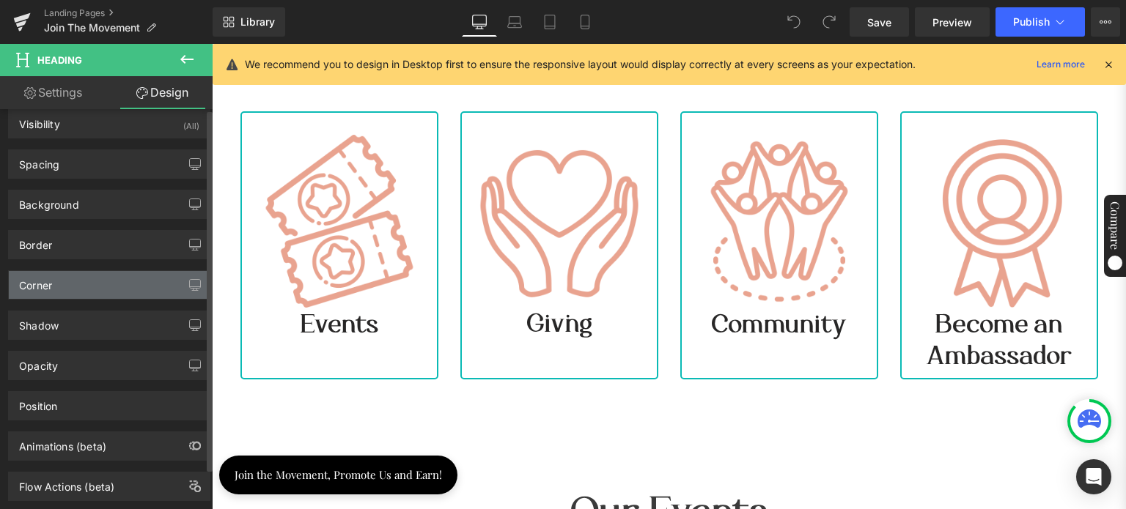
scroll to position [0, 0]
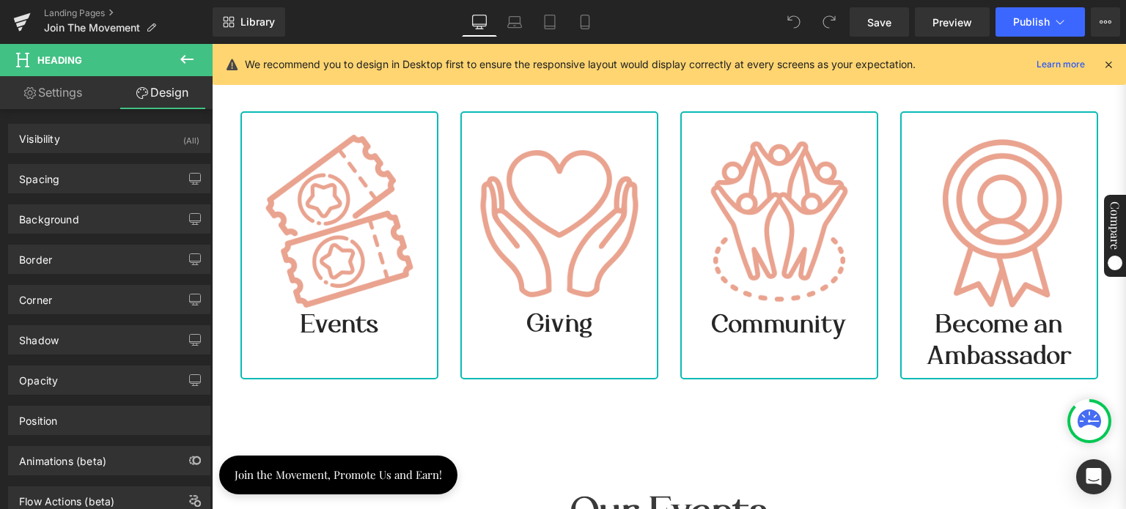
click at [50, 96] on link "Settings" at bounding box center [53, 92] width 106 height 33
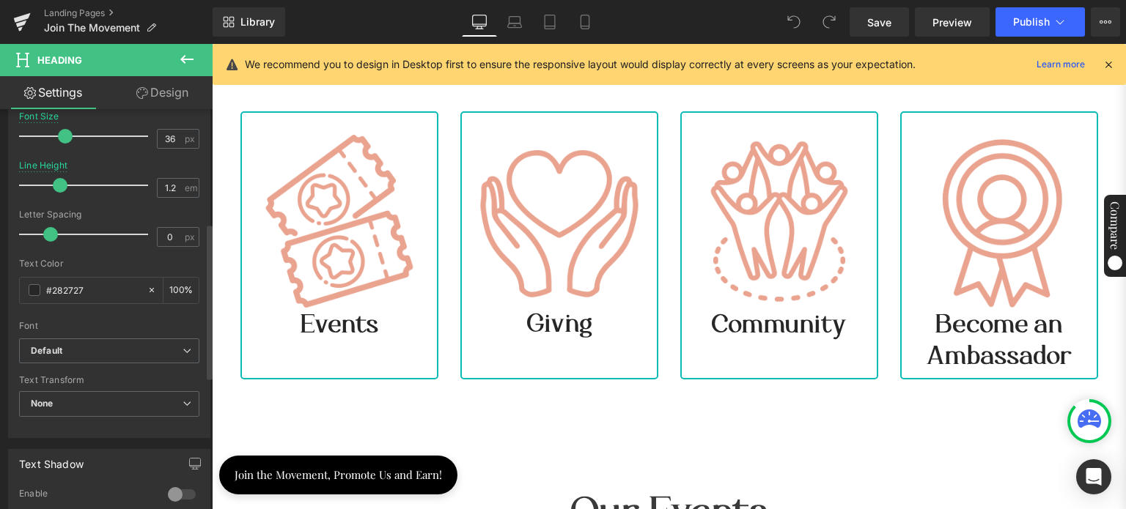
scroll to position [293, 0]
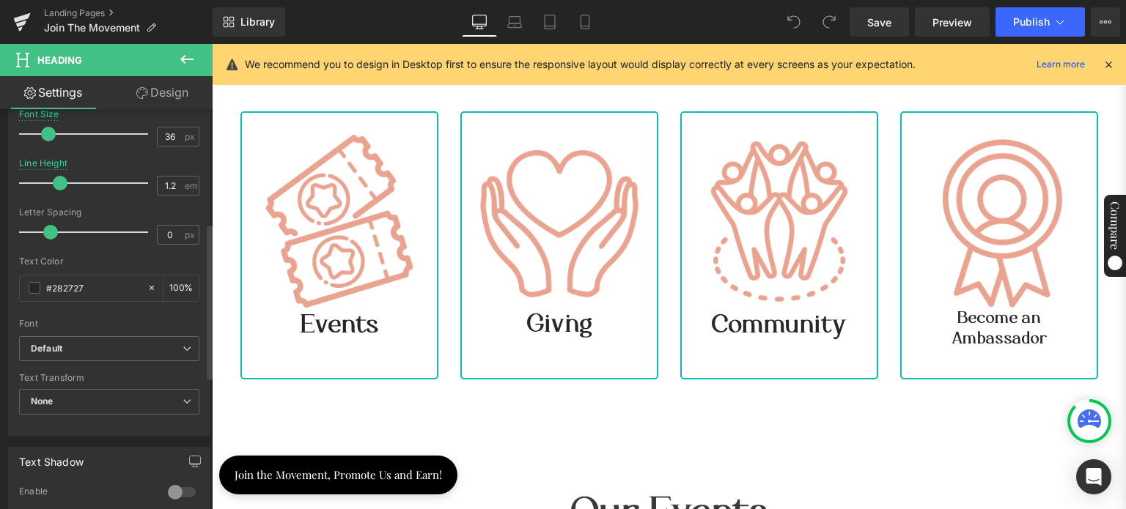
drag, startPoint x: 64, startPoint y: 136, endPoint x: 48, endPoint y: 130, distance: 16.9
click at [48, 130] on span at bounding box center [48, 134] width 15 height 15
click at [163, 130] on input "36" at bounding box center [171, 137] width 26 height 18
type input "22"
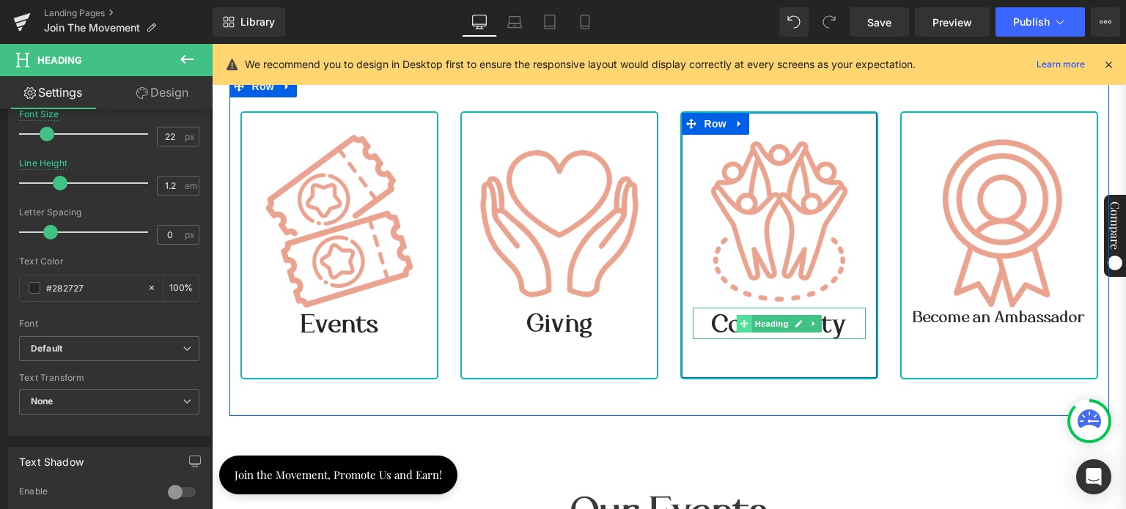
click at [740, 320] on icon at bounding box center [744, 324] width 8 height 8
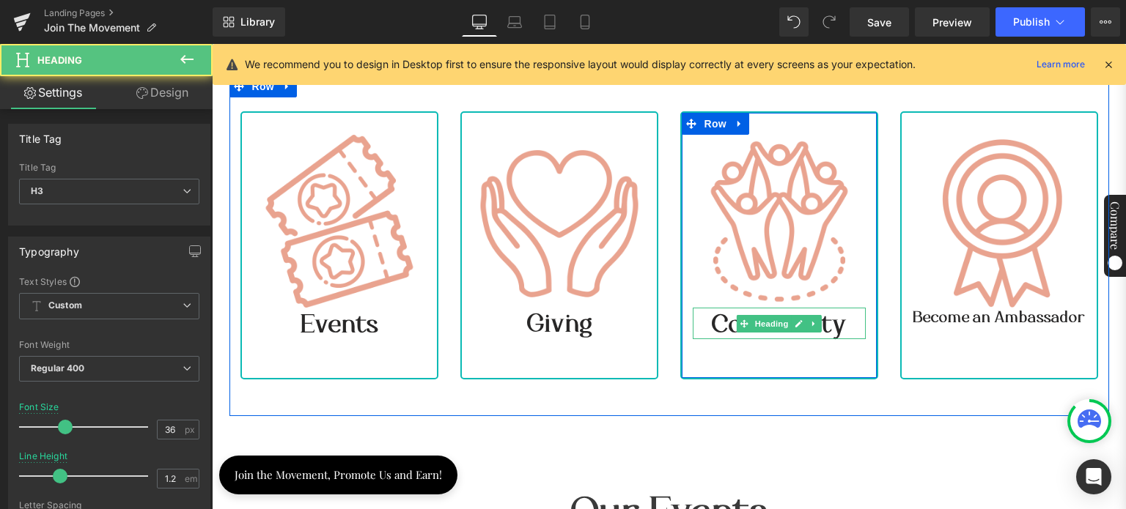
click at [712, 318] on span "Community" at bounding box center [779, 324] width 134 height 32
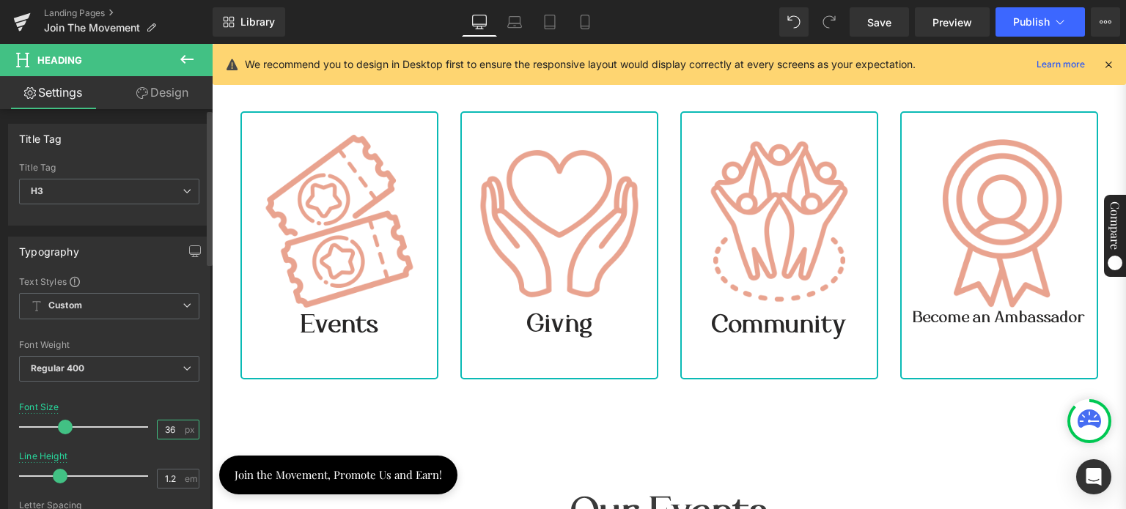
click at [164, 428] on input "36" at bounding box center [171, 430] width 26 height 18
type input "22"
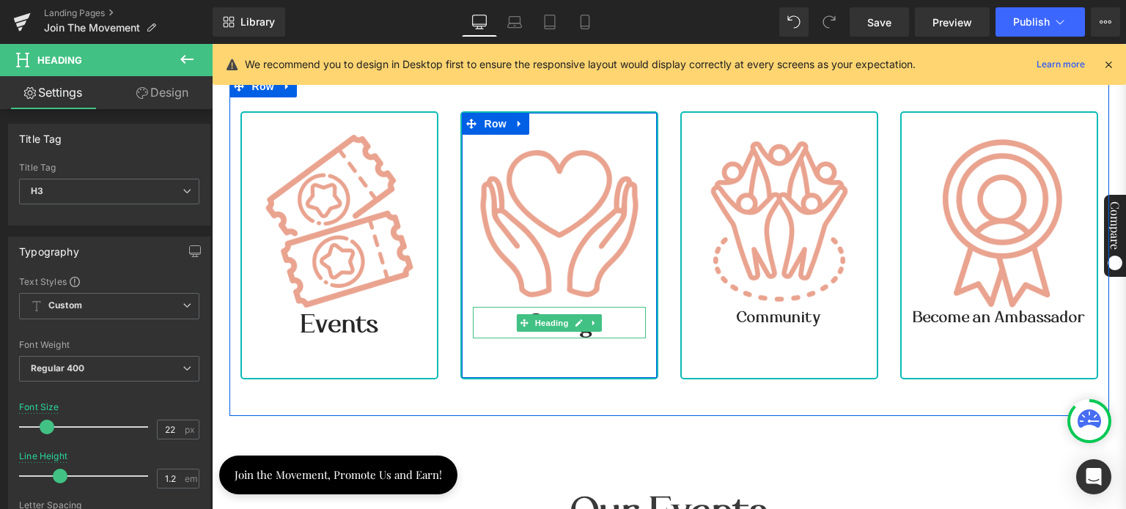
click at [490, 321] on h3 "Giving" at bounding box center [559, 323] width 173 height 32
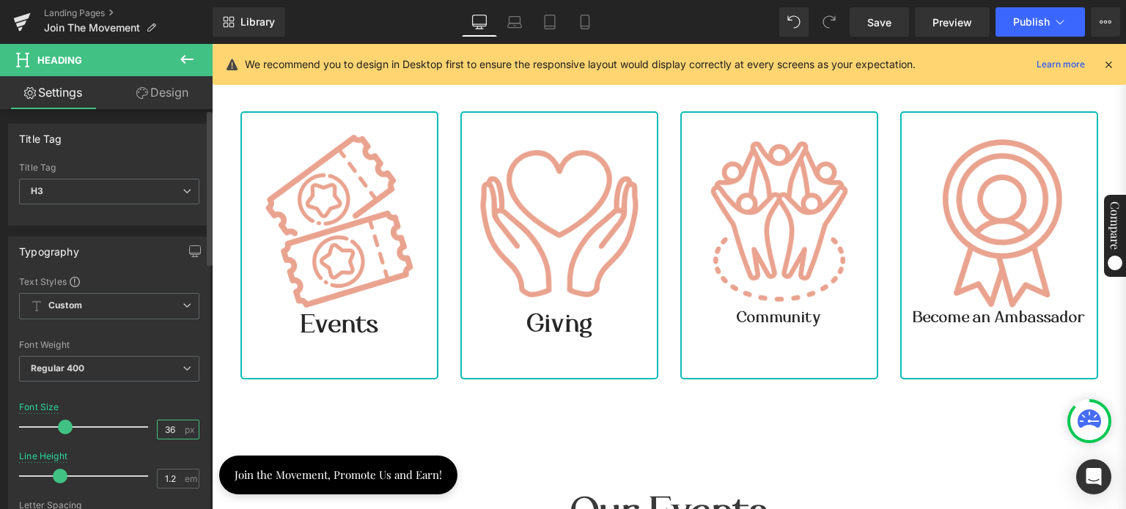
click at [163, 426] on input "36" at bounding box center [171, 430] width 26 height 18
type input "22"
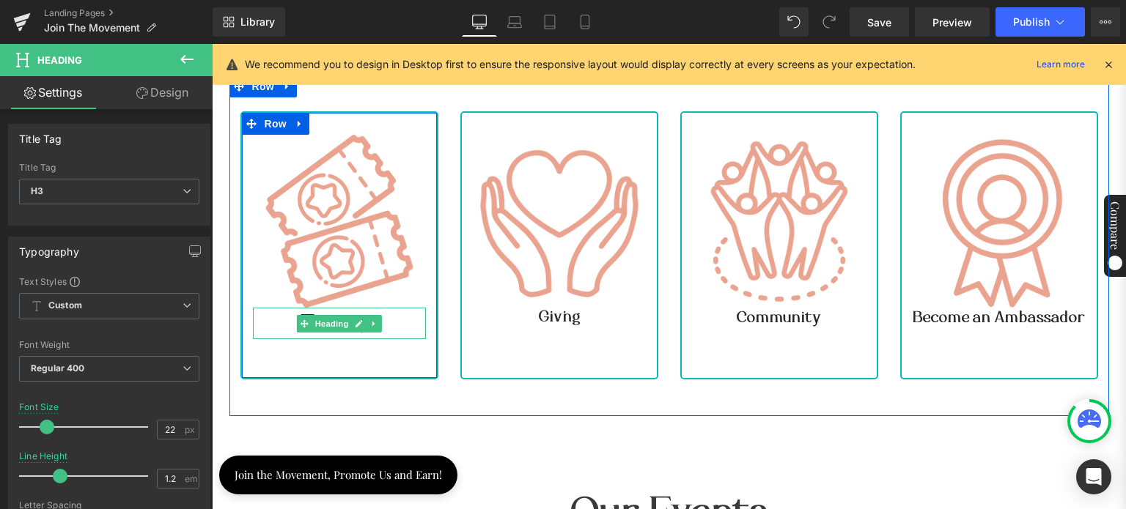
click at [279, 316] on h3 "Events" at bounding box center [339, 324] width 173 height 32
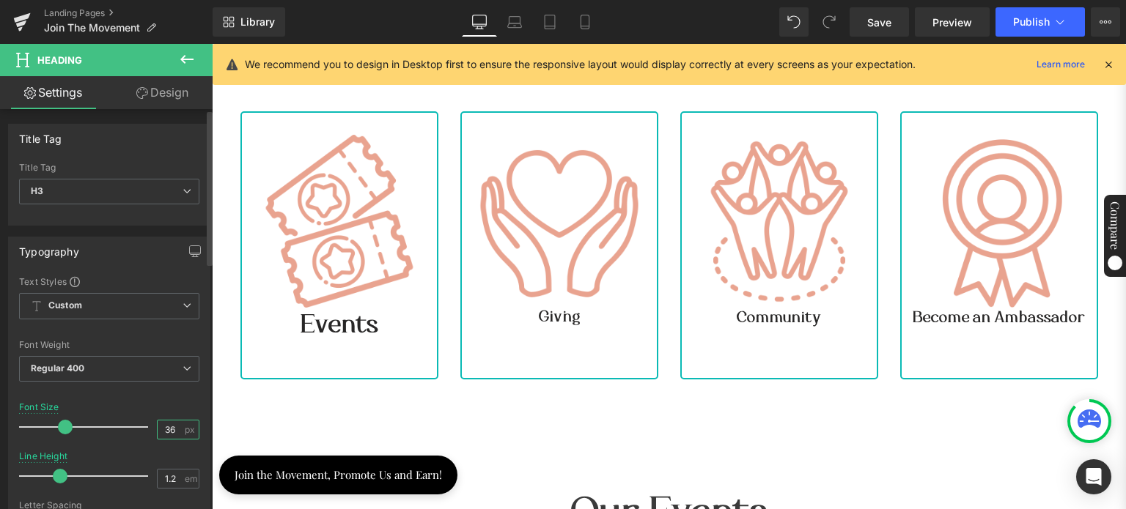
click at [161, 424] on input "36" at bounding box center [171, 430] width 26 height 18
type input "22"
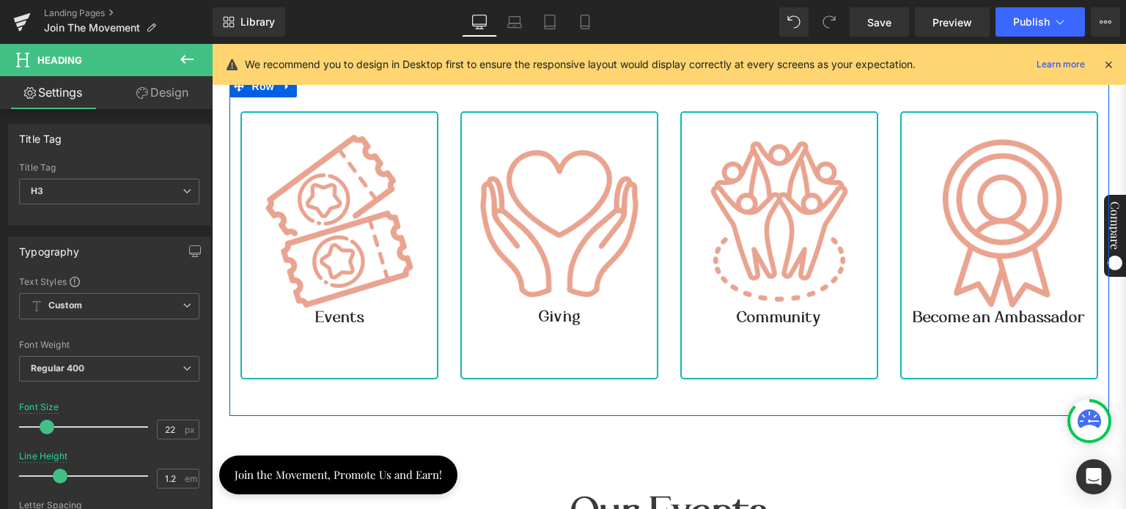
click at [388, 384] on div "Image Events Heading Row Image Giving Heading Row Image Community Heading Row I…" at bounding box center [668, 245] width 879 height 341
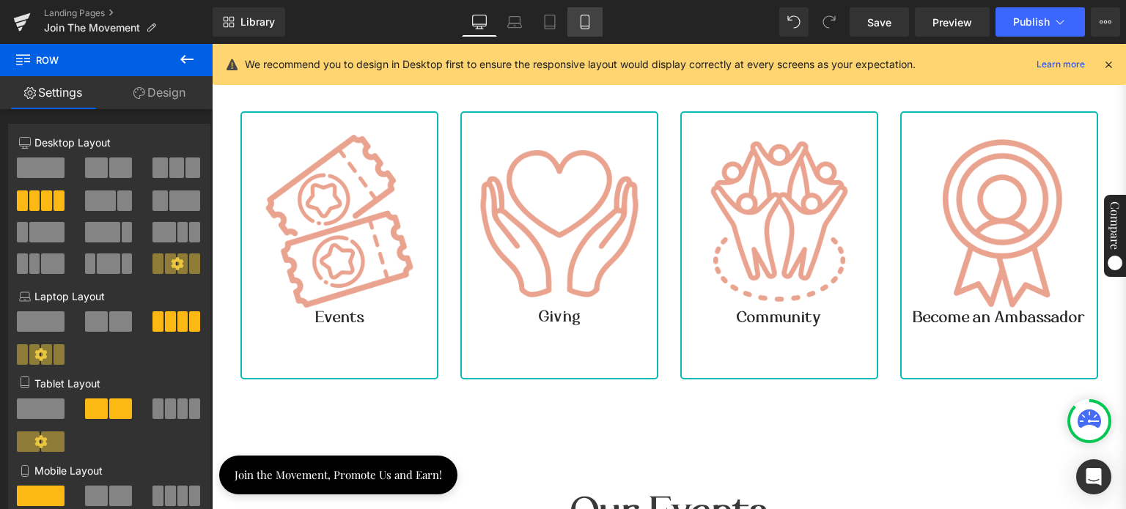
click at [575, 22] on link "Mobile" at bounding box center [584, 21] width 35 height 29
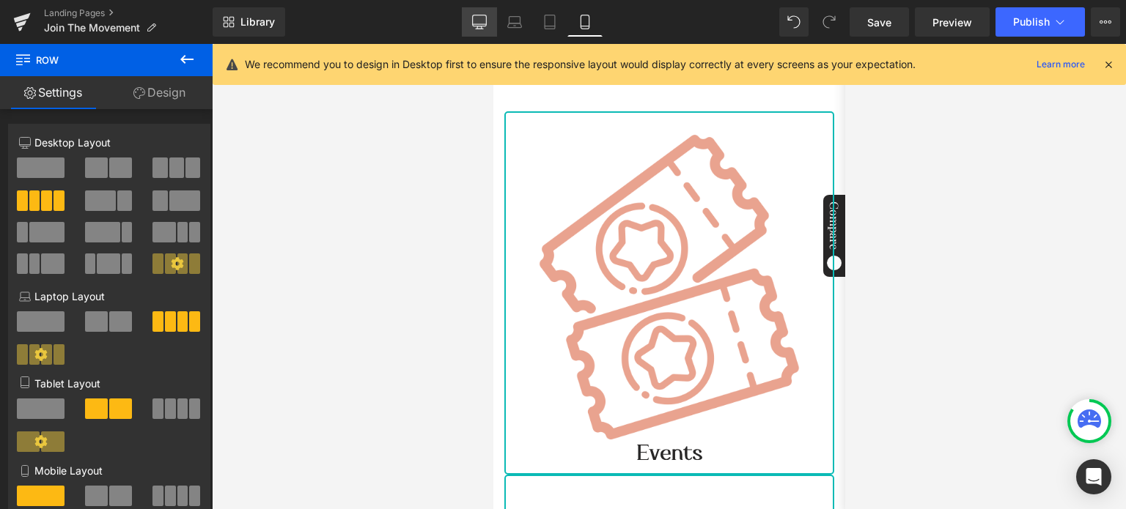
click at [478, 22] on icon at bounding box center [479, 22] width 15 height 15
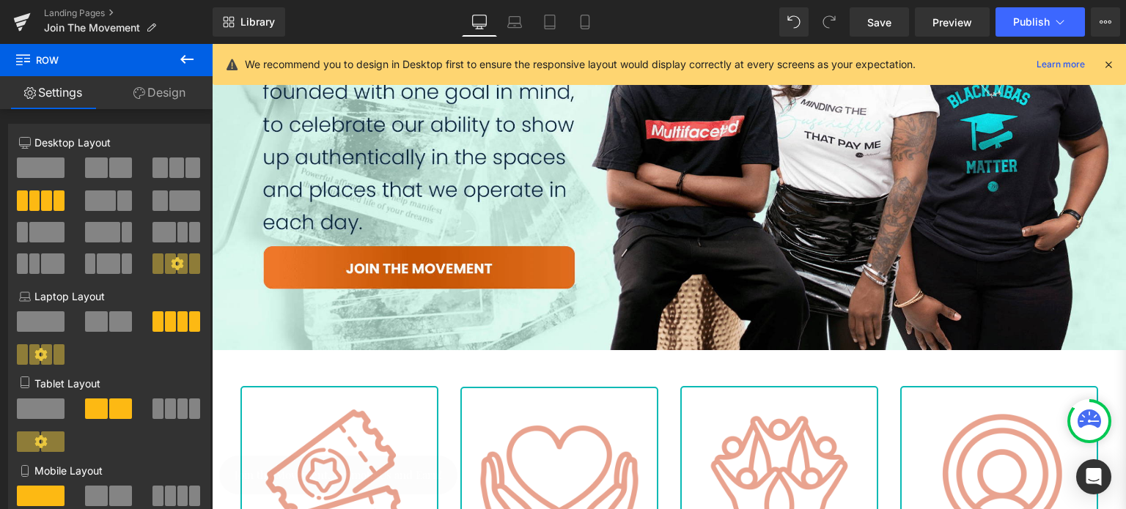
scroll to position [558, 0]
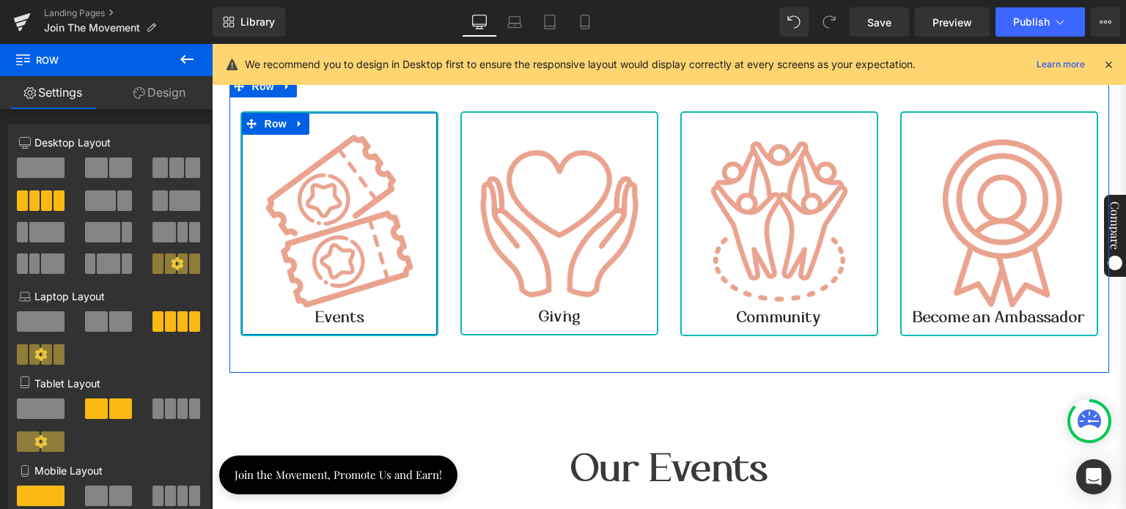
click at [425, 304] on div "Image Events Heading" at bounding box center [339, 231] width 195 height 192
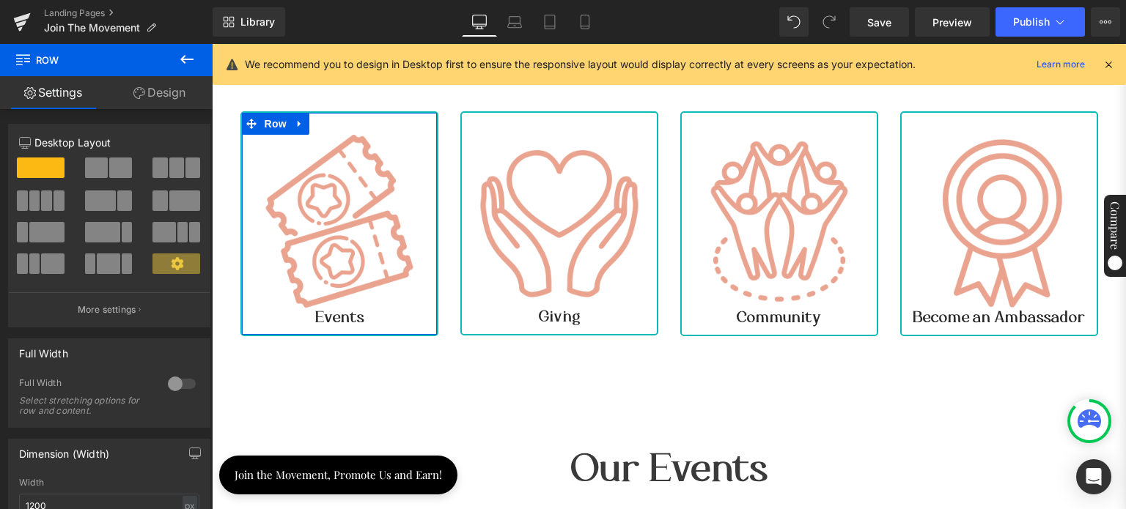
click at [158, 95] on link "Design" at bounding box center [159, 92] width 106 height 33
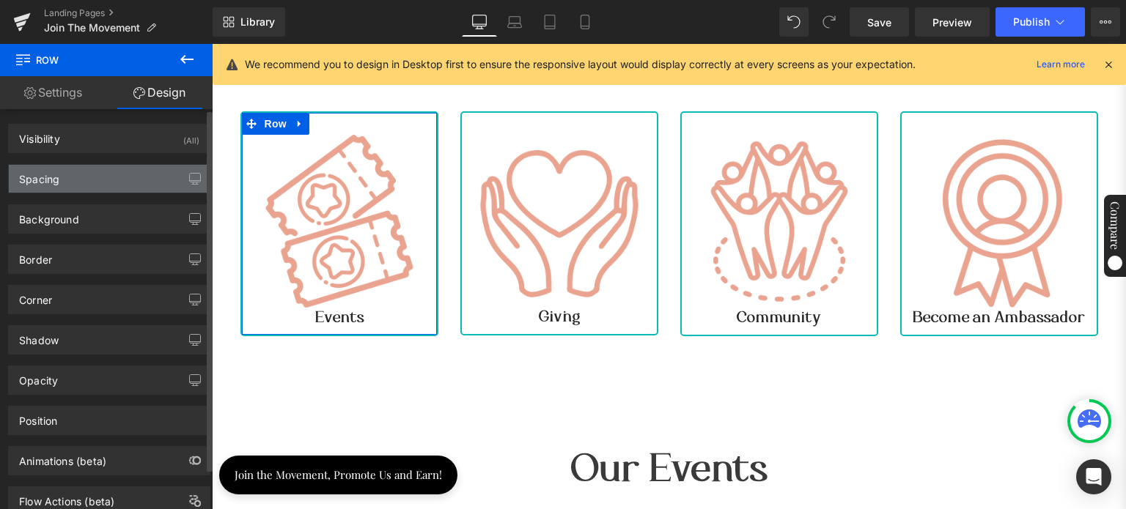
click at [117, 185] on div "Spacing" at bounding box center [109, 179] width 201 height 28
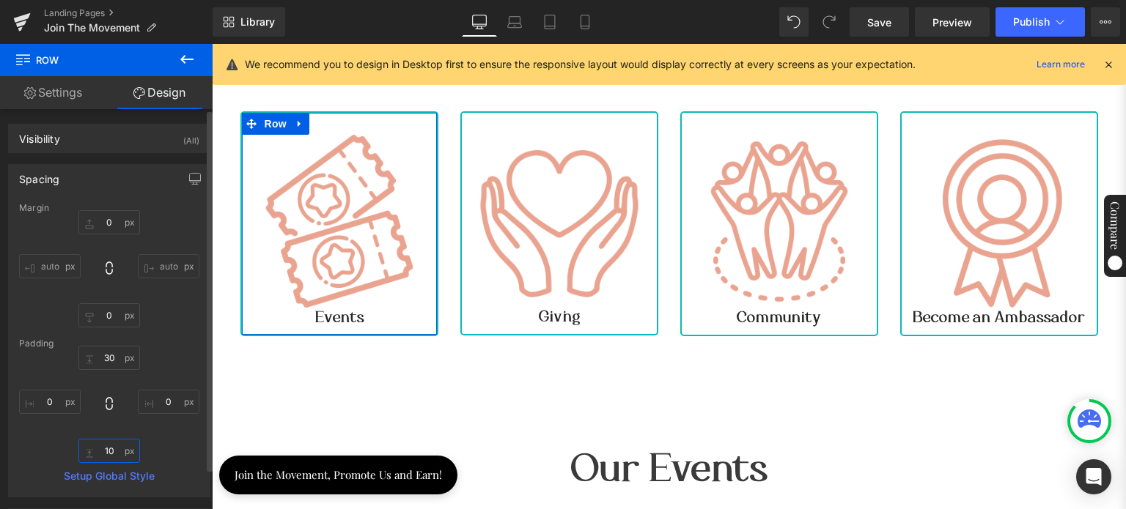
click at [110, 447] on input "text" at bounding box center [109, 451] width 62 height 24
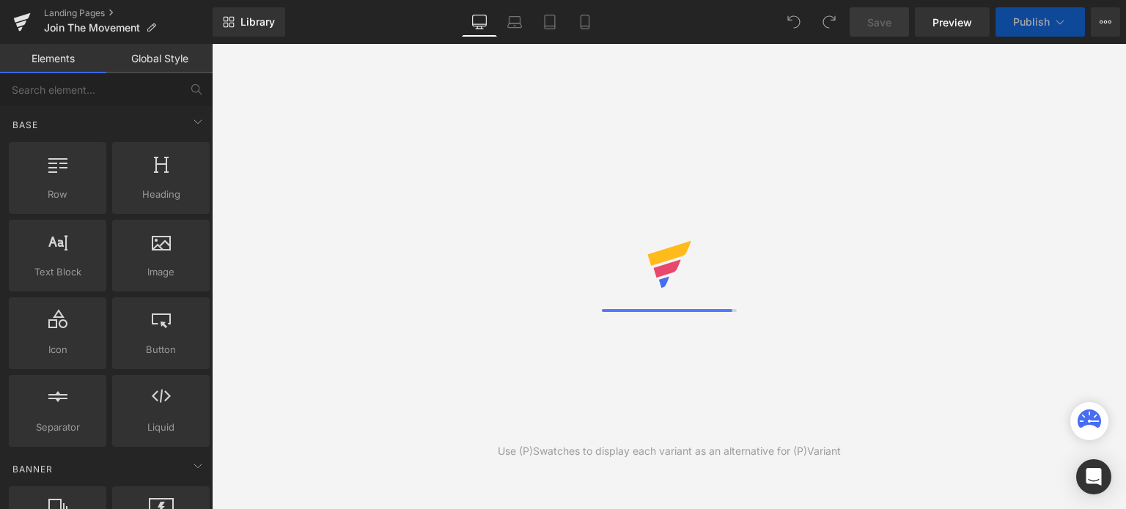
select select "[GEOGRAPHIC_DATA]"
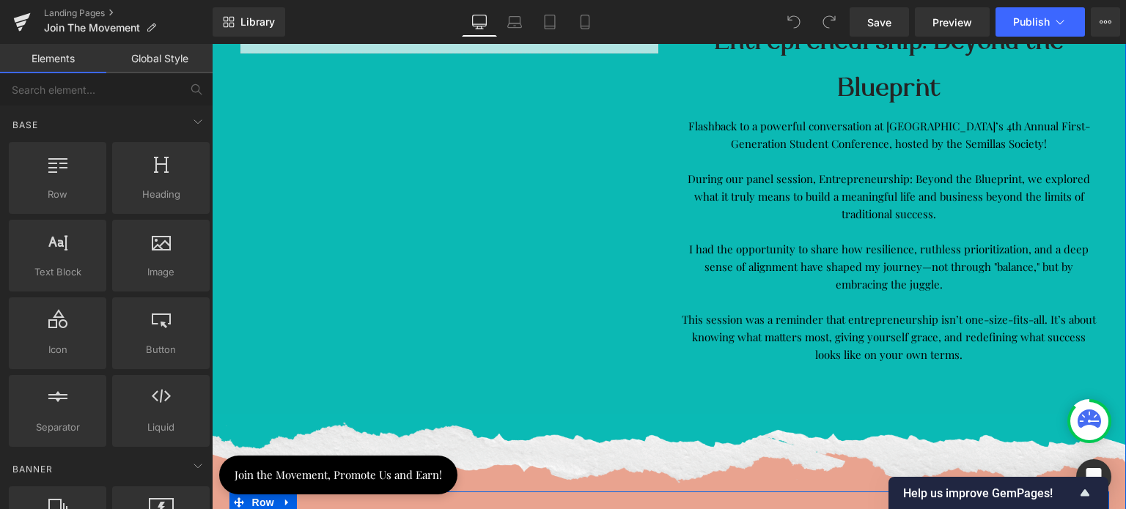
scroll to position [1979, 0]
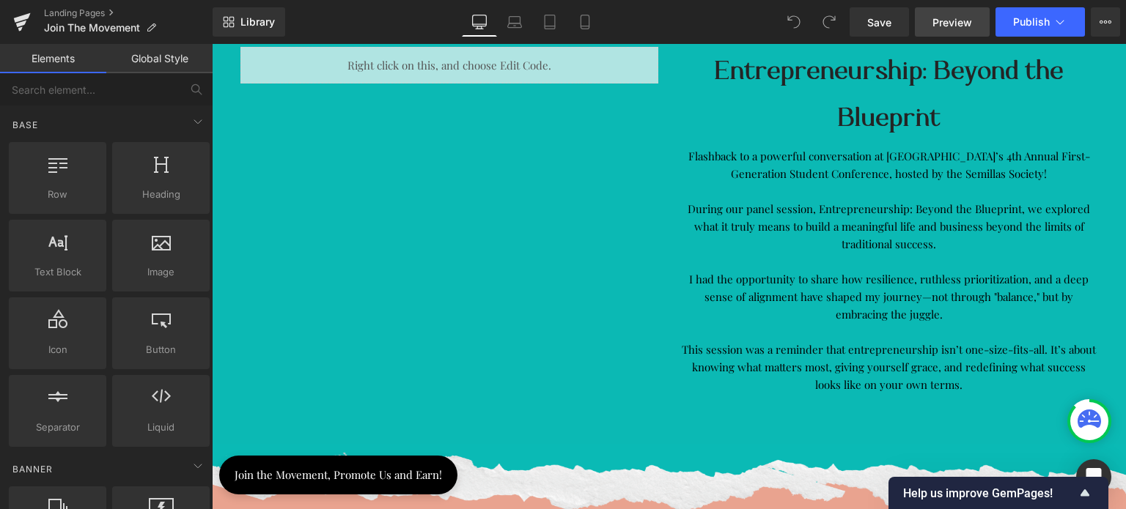
click at [940, 22] on span "Preview" at bounding box center [952, 22] width 40 height 15
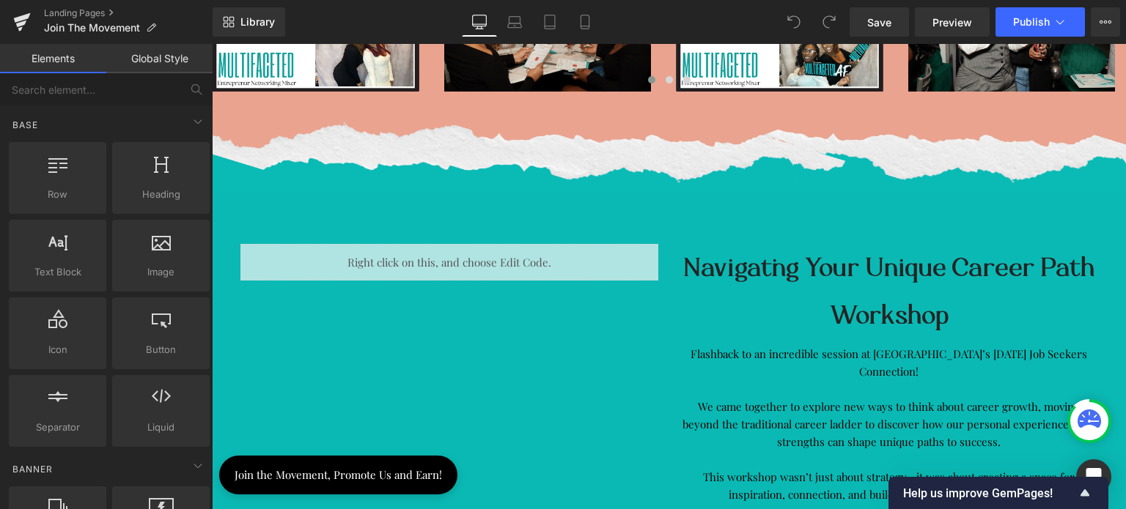
scroll to position [3005, 0]
